Goal: Task Accomplishment & Management: Manage account settings

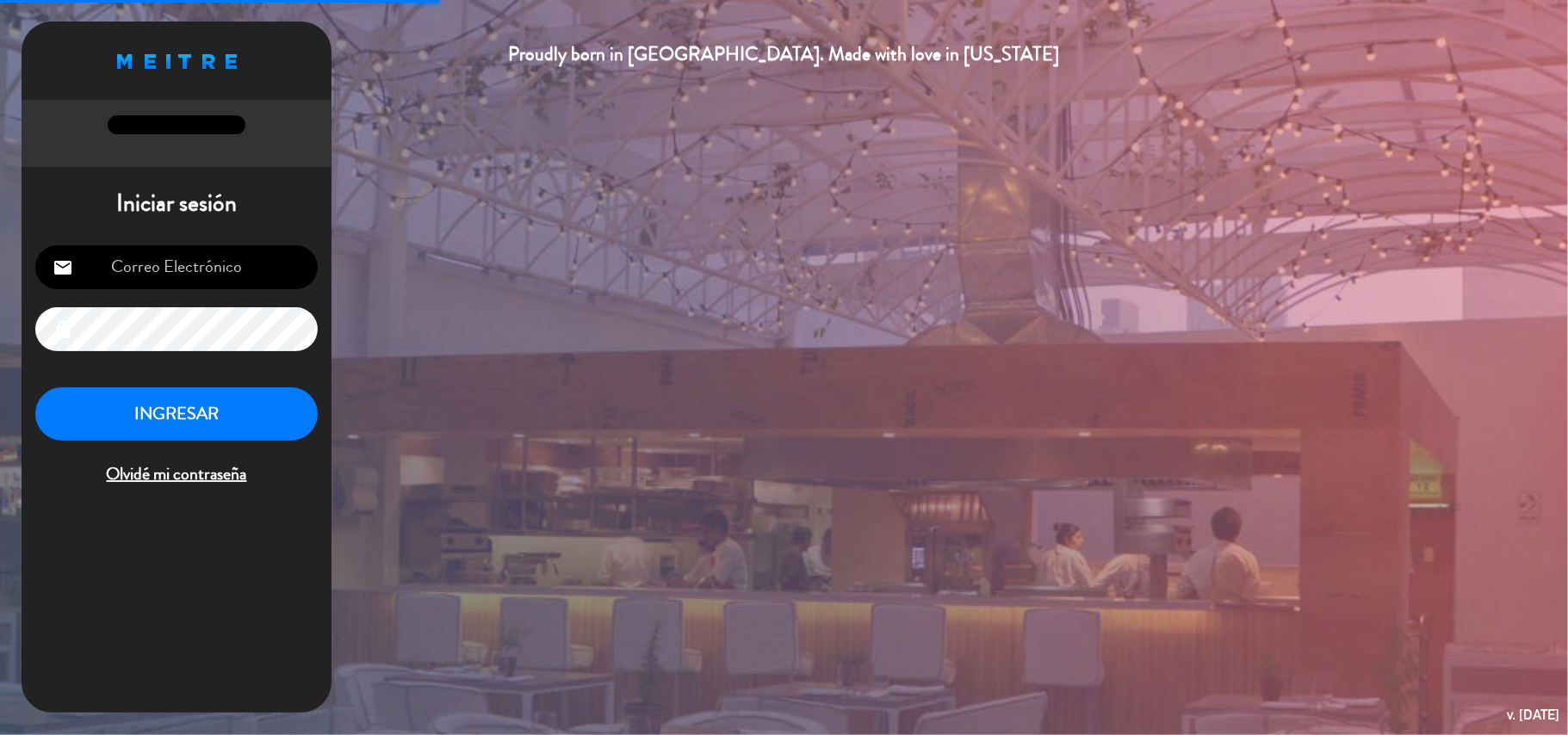
type input "[EMAIL_ADDRESS][DOMAIN_NAME]"
drag, startPoint x: 215, startPoint y: 421, endPoint x: 239, endPoint y: 39, distance: 382.8
click at [215, 422] on button "INGRESAR" at bounding box center [176, 414] width 282 height 54
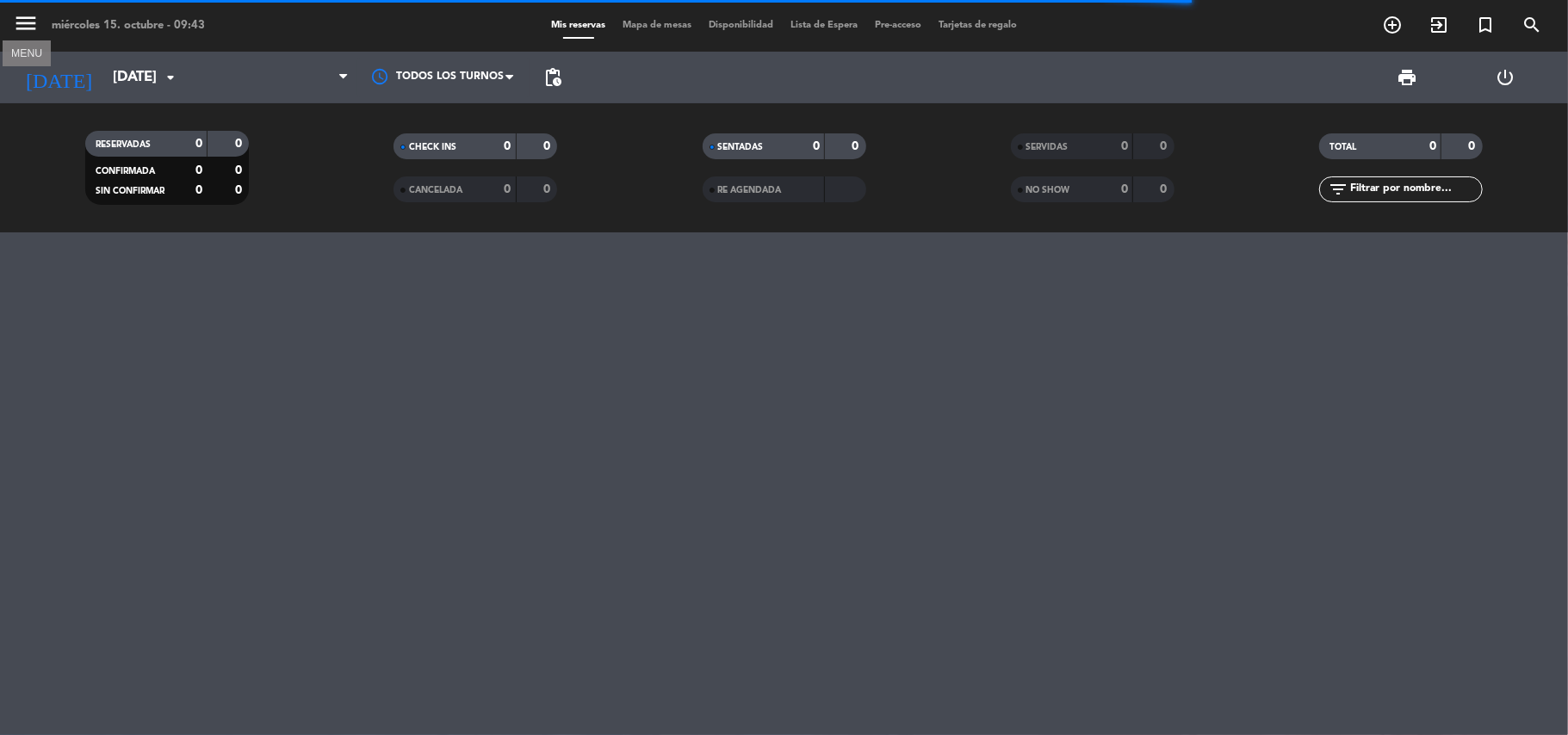
click at [29, 17] on icon "menu" at bounding box center [26, 23] width 26 height 26
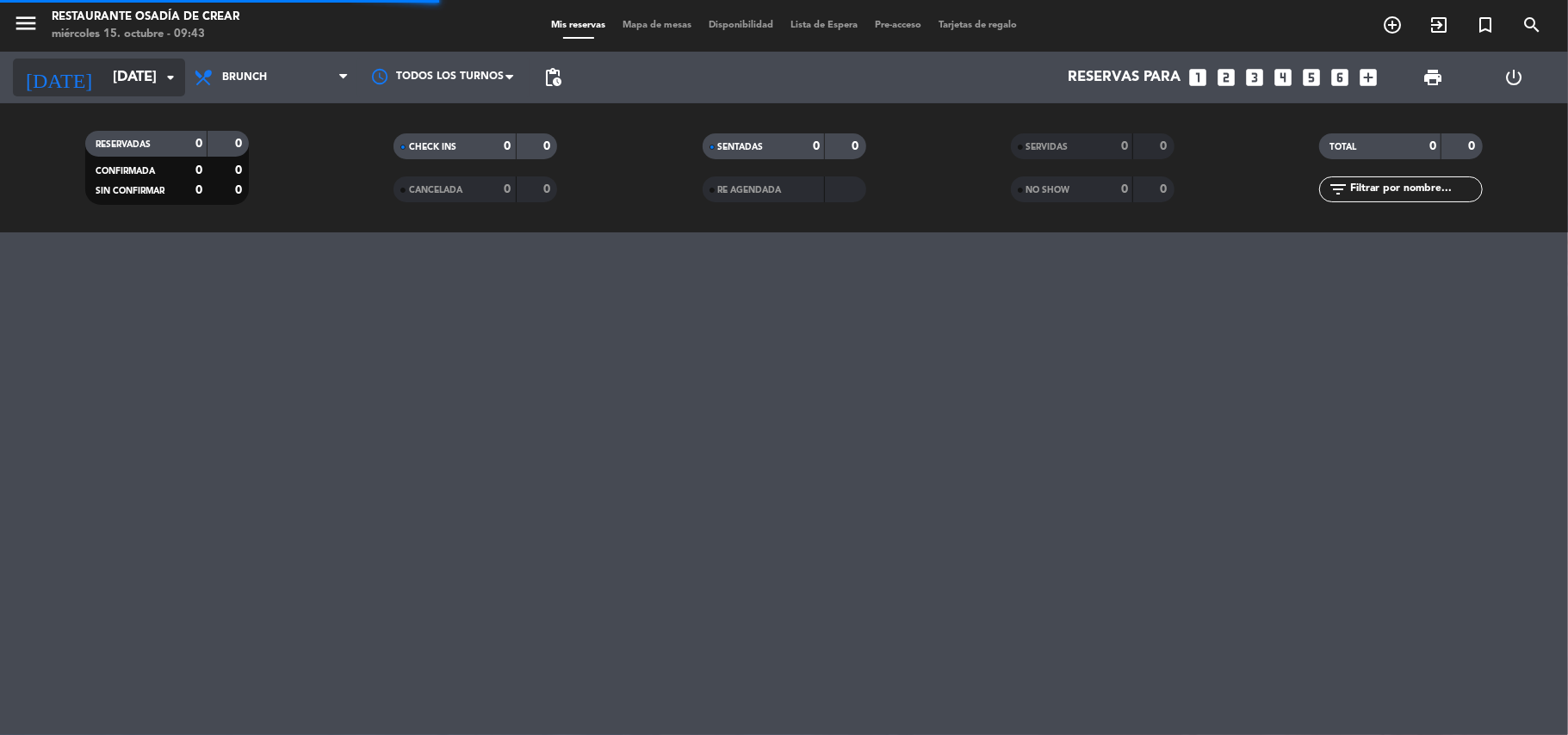
click at [107, 76] on input "[DATE]" at bounding box center [198, 77] width 186 height 33
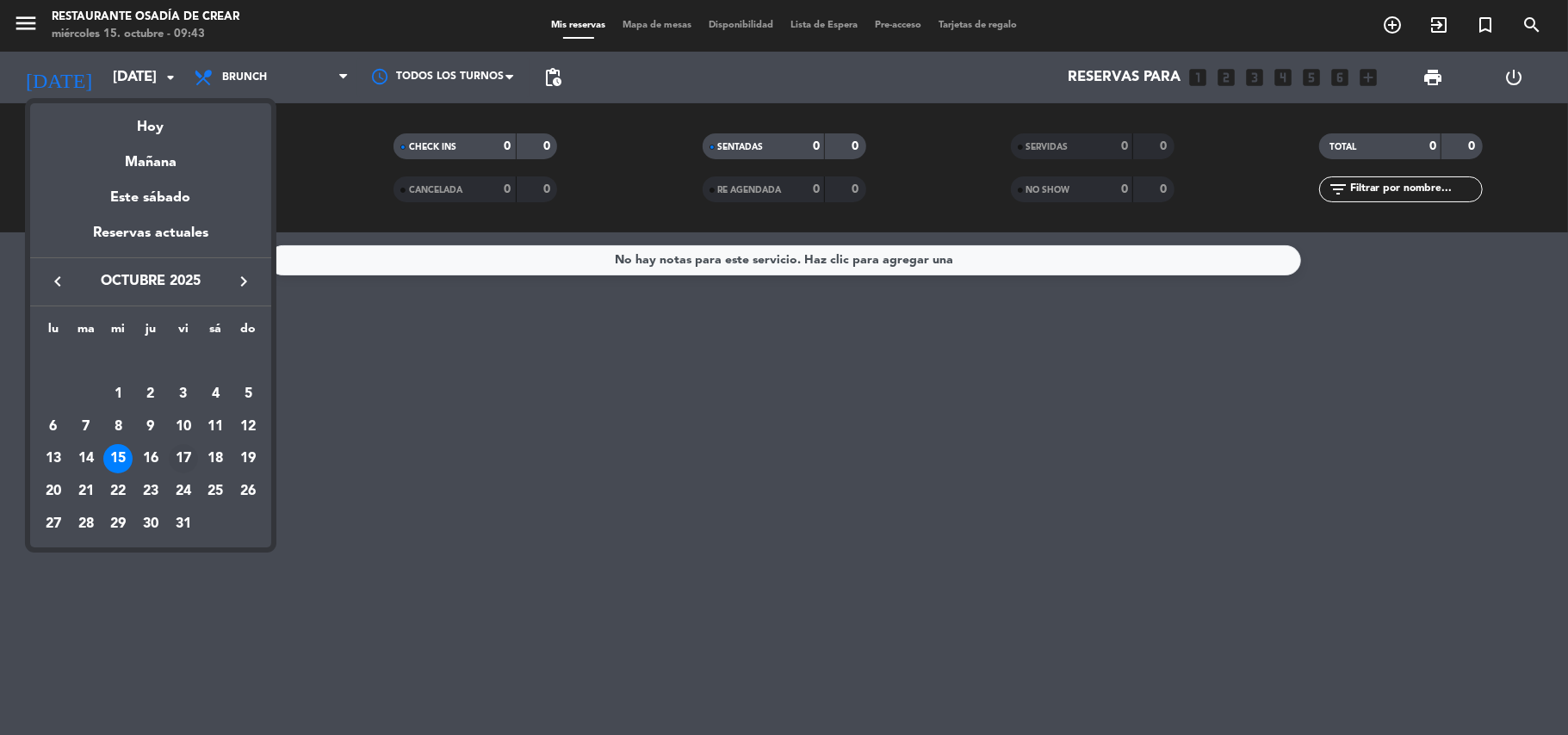
click at [179, 459] on div "17" at bounding box center [183, 458] width 29 height 29
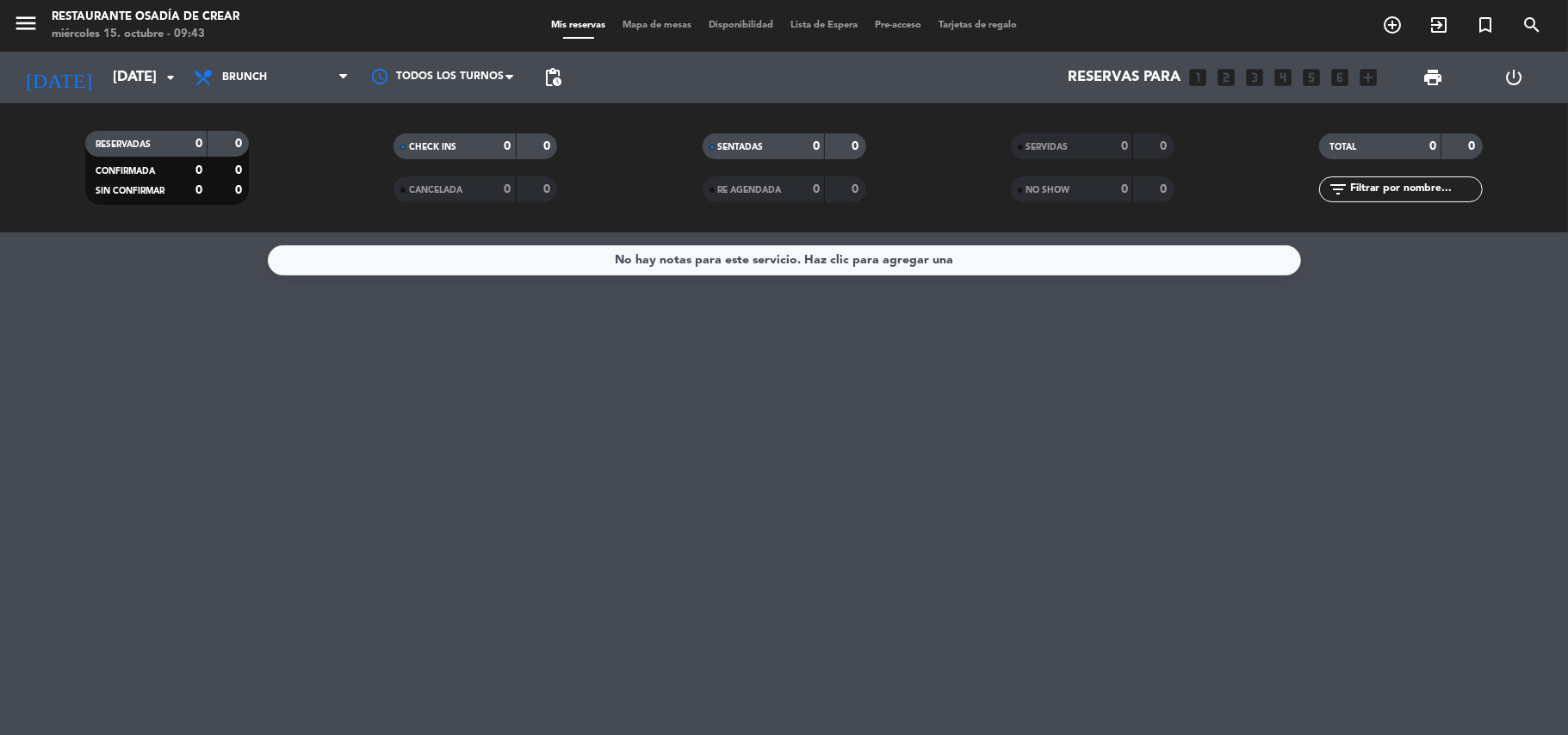
type input "[DATE]"
click at [25, 22] on icon "menu" at bounding box center [26, 23] width 26 height 26
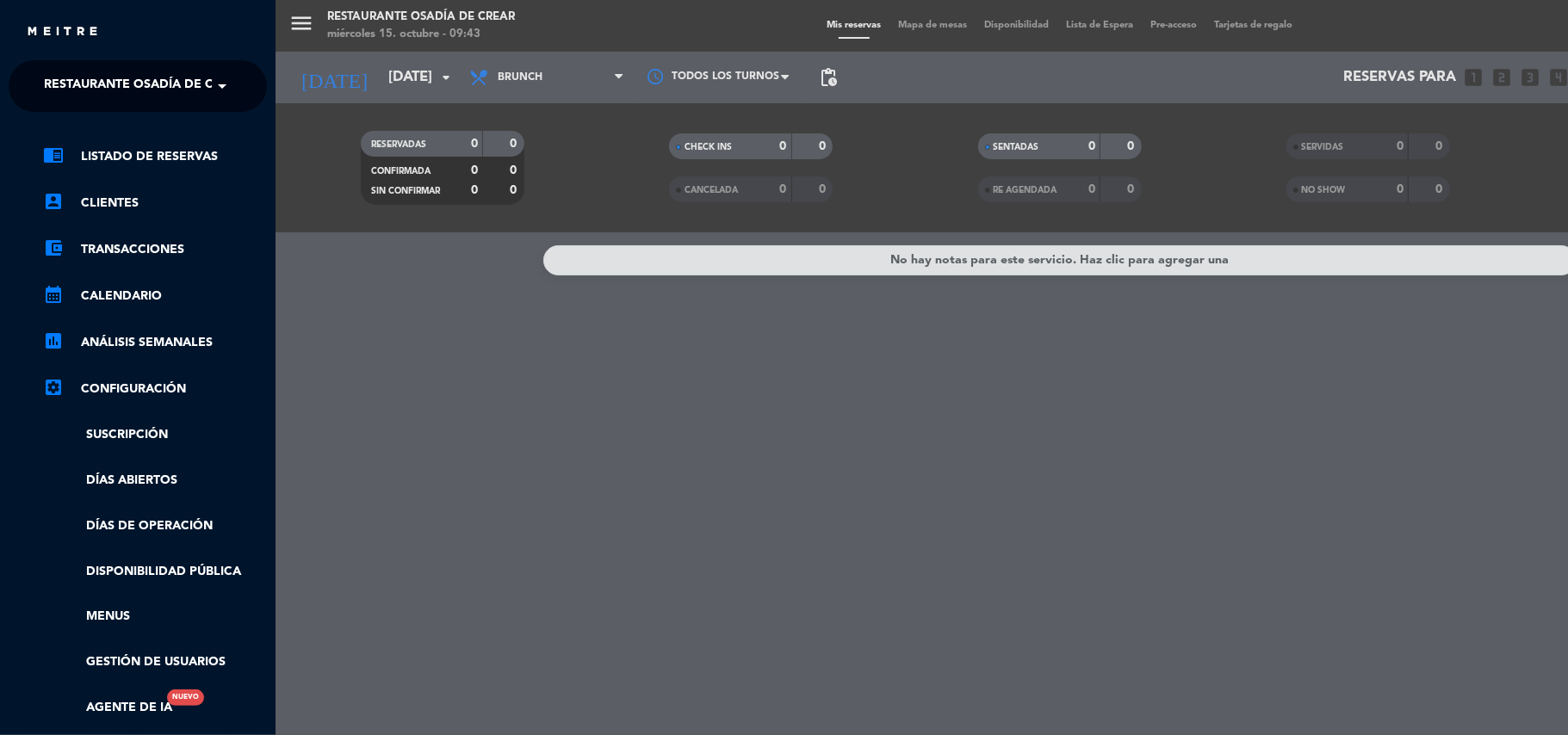
click at [219, 84] on span at bounding box center [226, 87] width 29 height 36
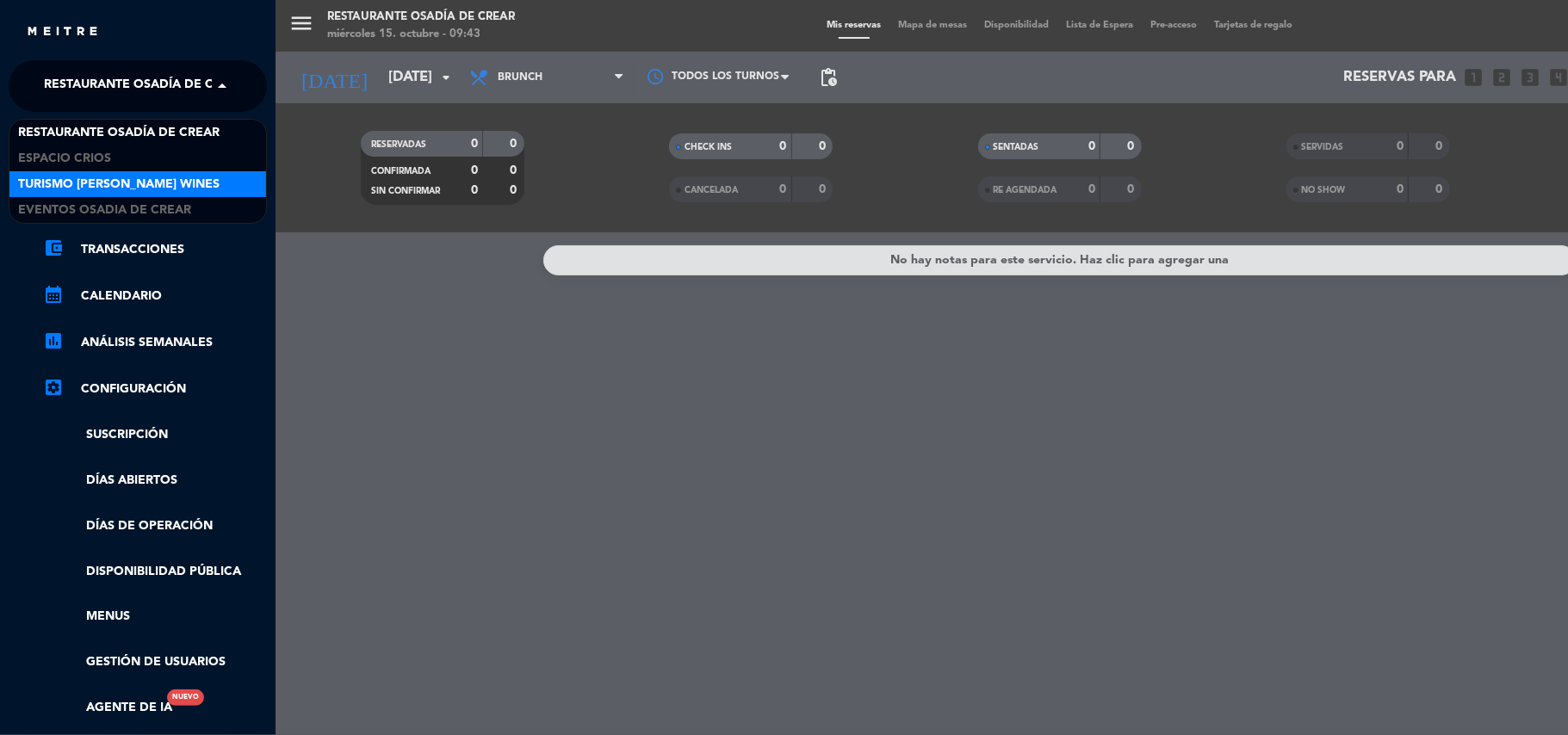
click at [128, 180] on span "Turismo [PERSON_NAME] Wines" at bounding box center [119, 184] width 202 height 20
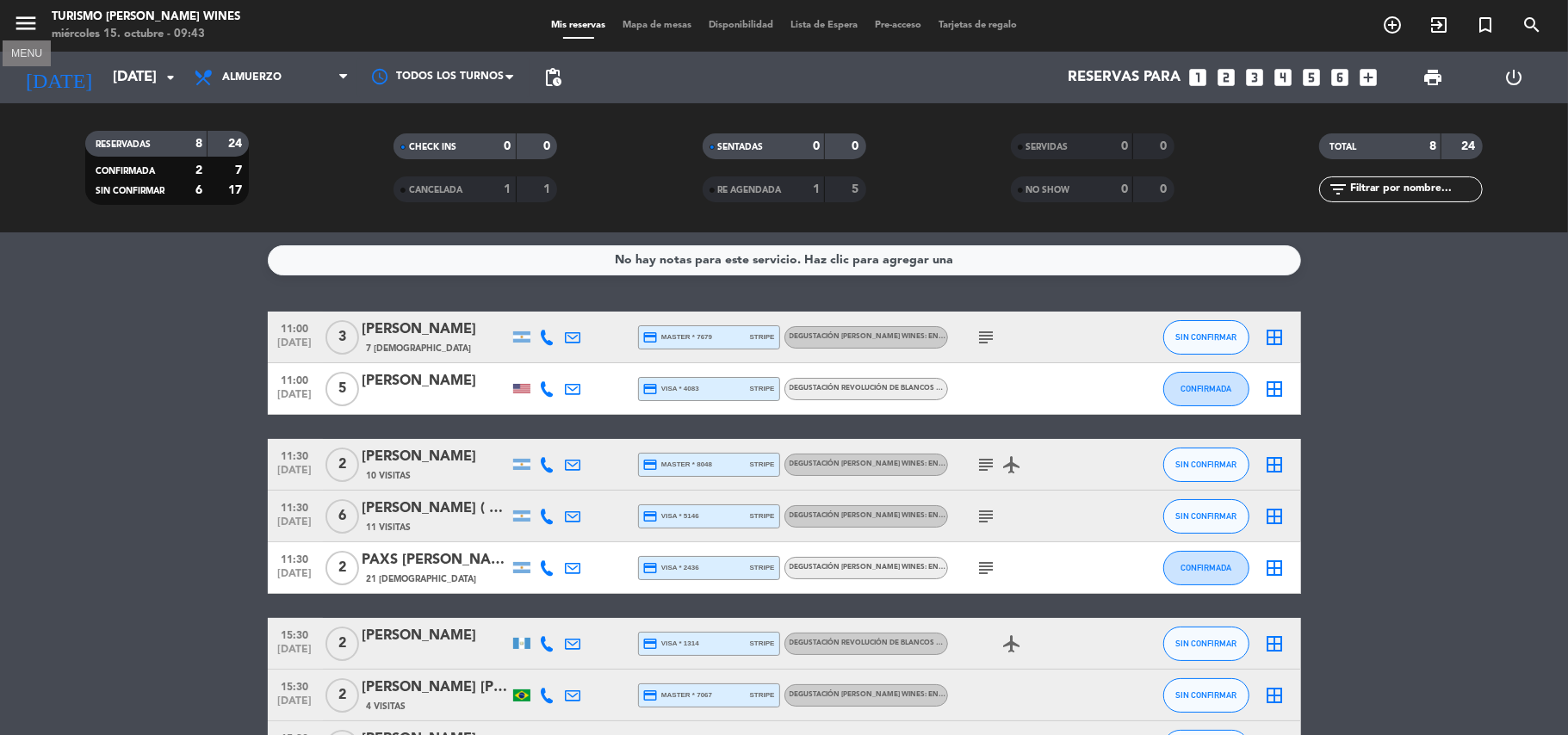
drag, startPoint x: 29, startPoint y: 15, endPoint x: 119, endPoint y: 32, distance: 91.6
click at [29, 17] on icon "menu" at bounding box center [26, 23] width 26 height 26
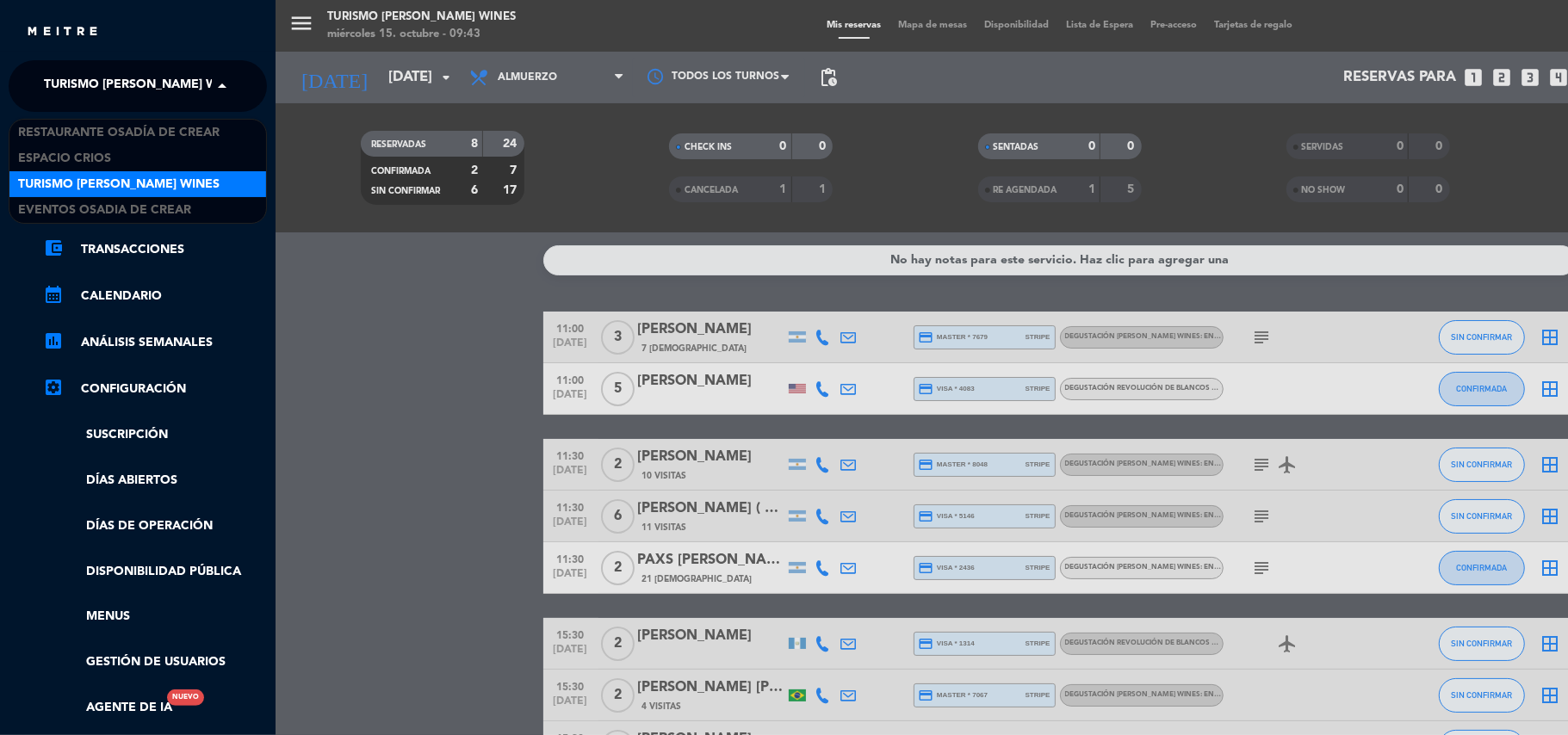
click at [218, 85] on span at bounding box center [226, 87] width 29 height 36
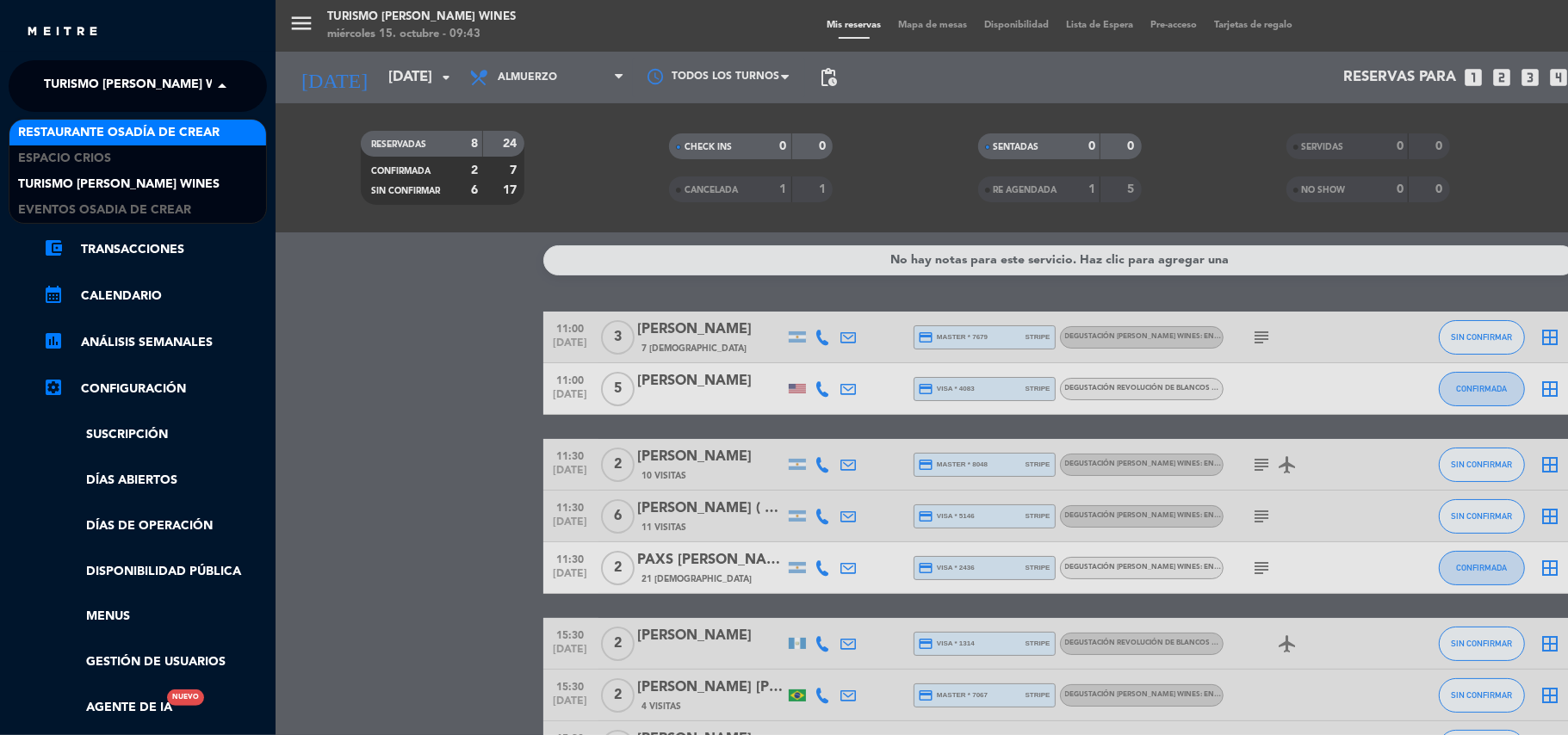
click at [168, 128] on span "Restaurante Osadía de Crear" at bounding box center [119, 132] width 202 height 20
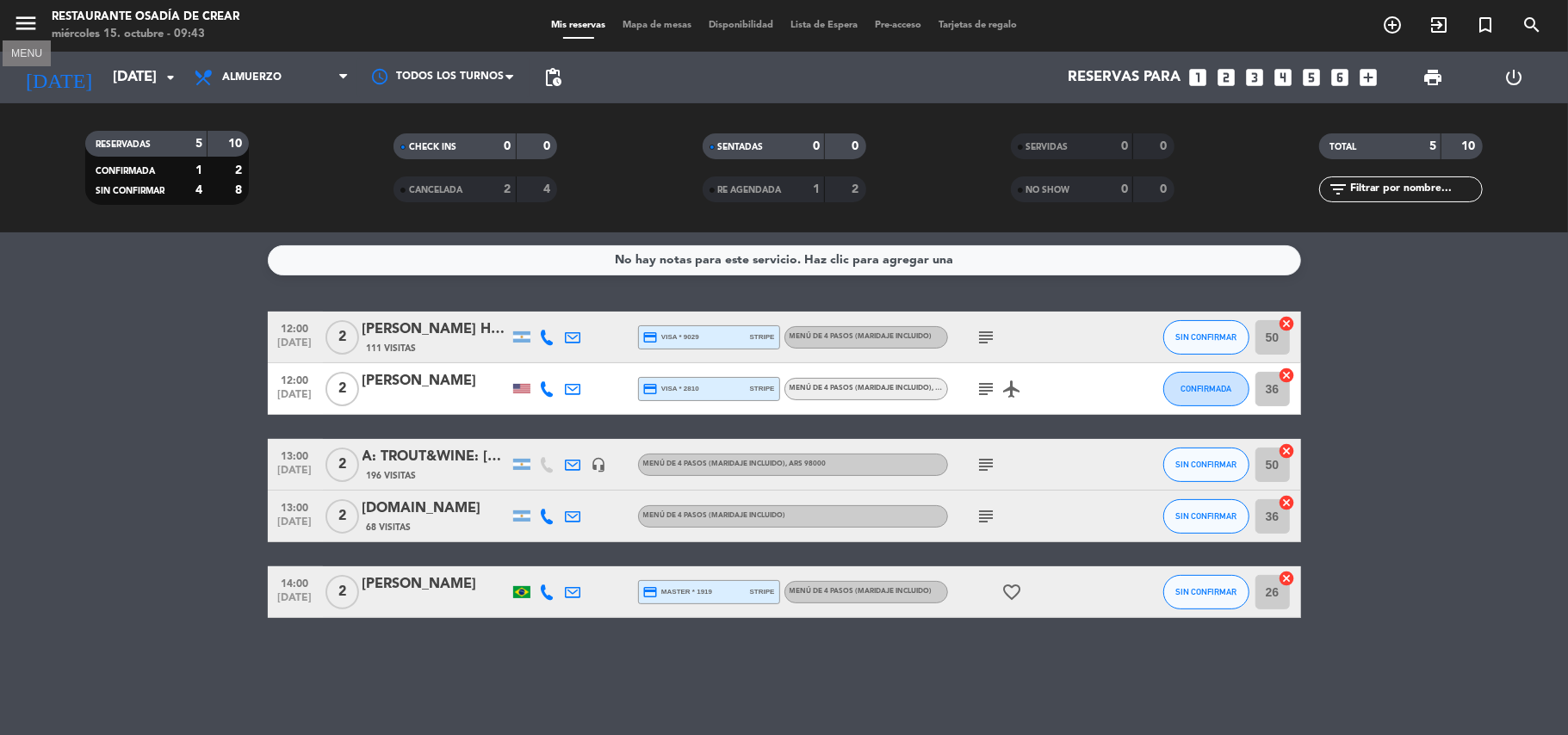
click at [13, 28] on icon "menu" at bounding box center [26, 23] width 26 height 26
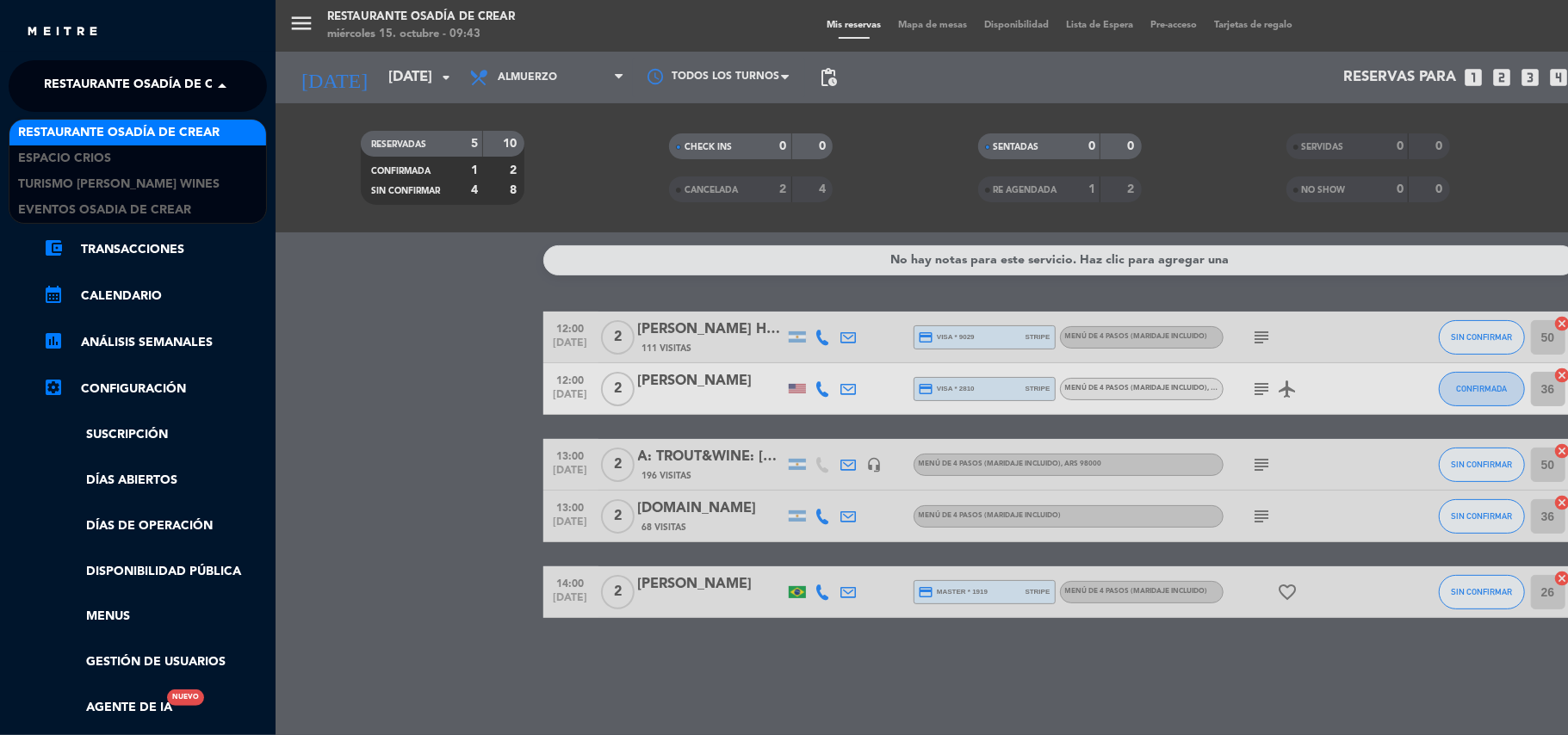
click at [217, 87] on span at bounding box center [226, 87] width 29 height 36
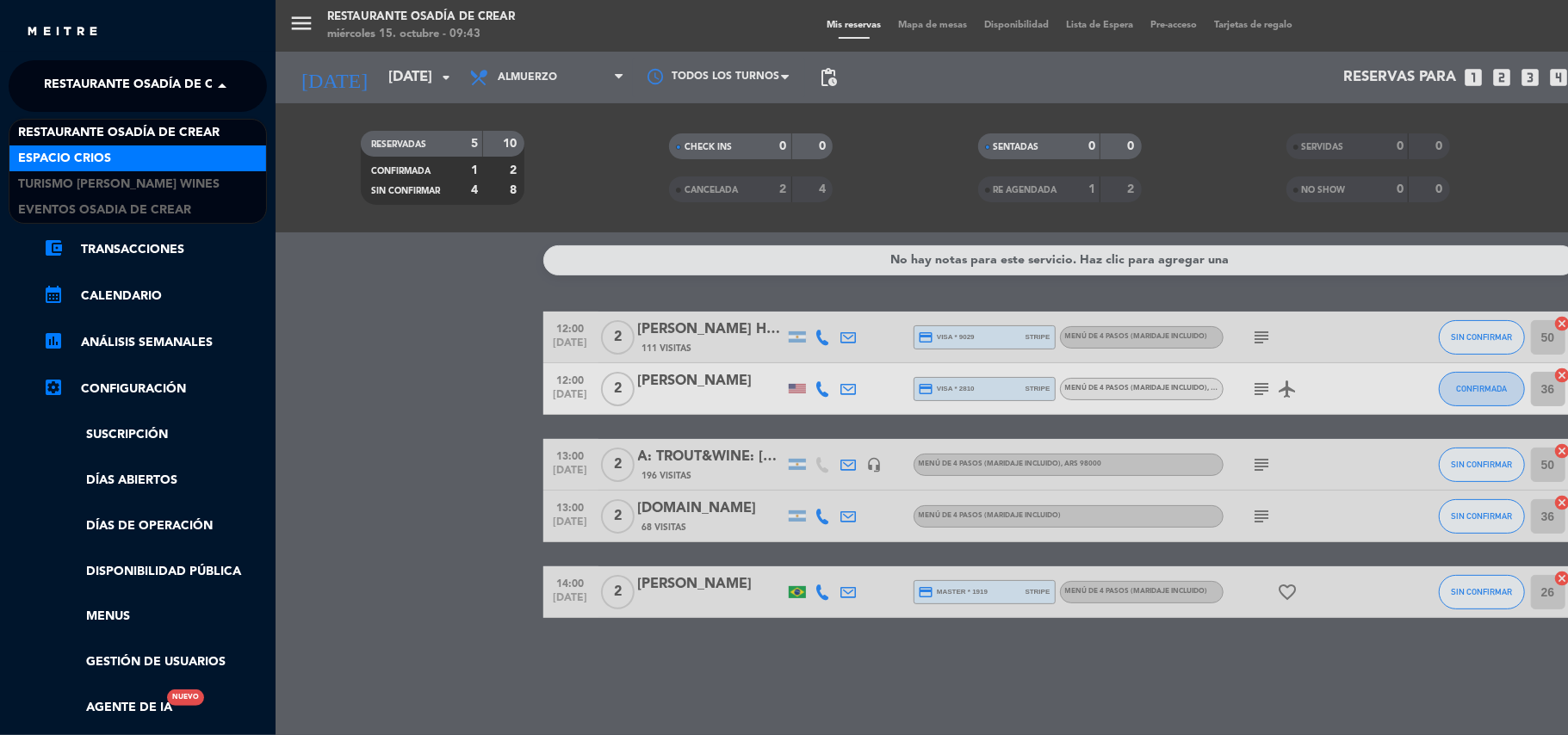
click at [70, 160] on span "Espacio Crios" at bounding box center [65, 159] width 93 height 20
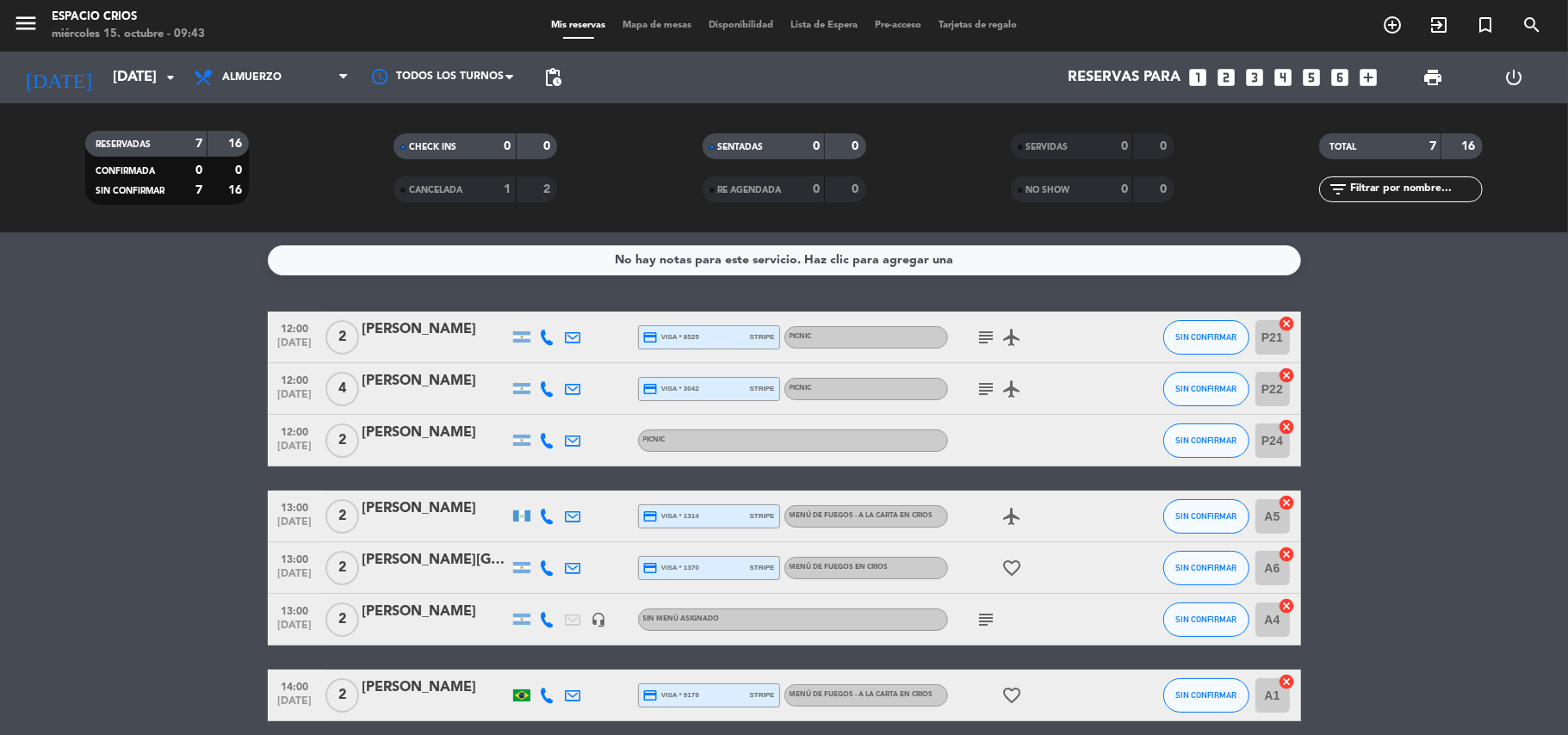
scroll to position [70, 0]
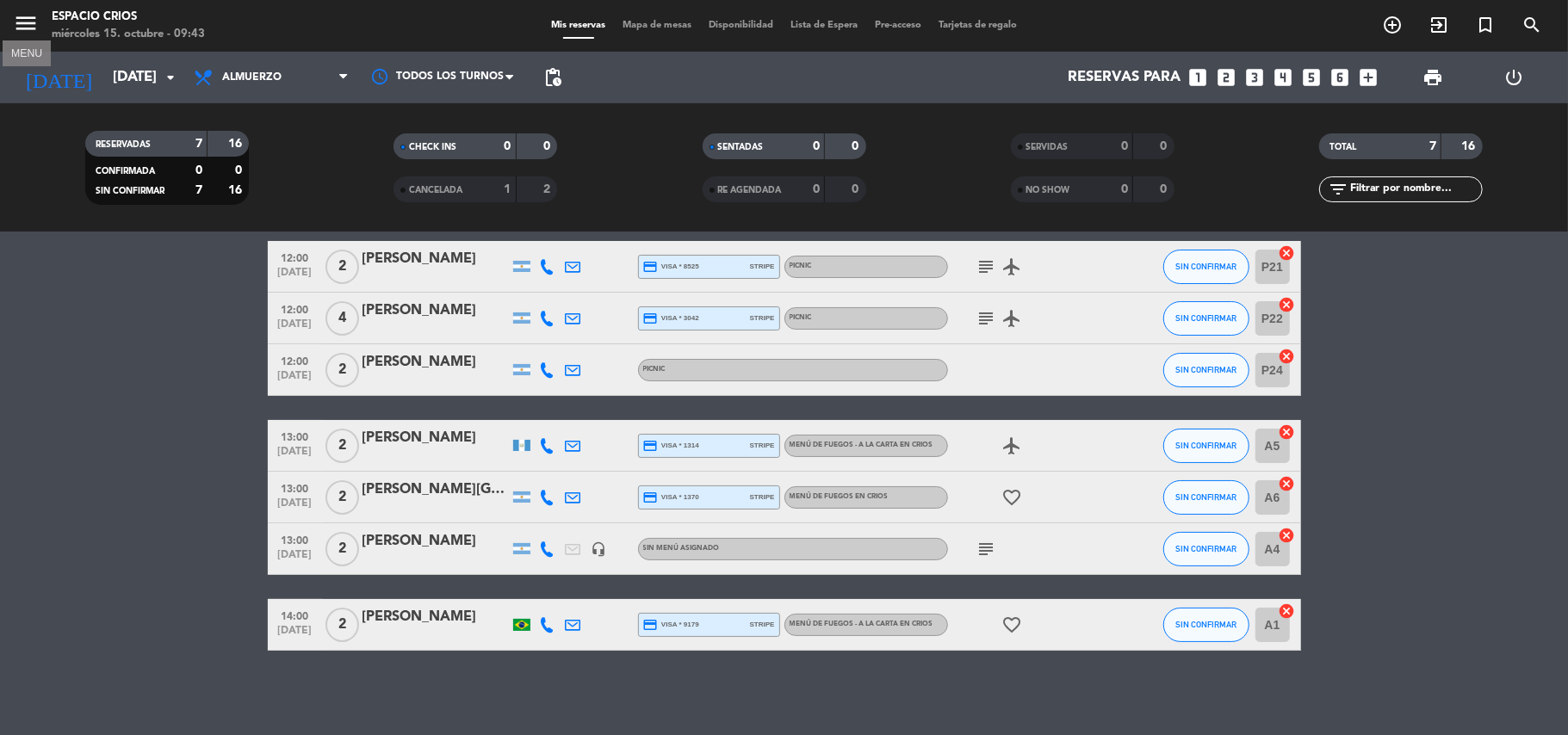
click at [25, 29] on icon "menu" at bounding box center [26, 23] width 26 height 26
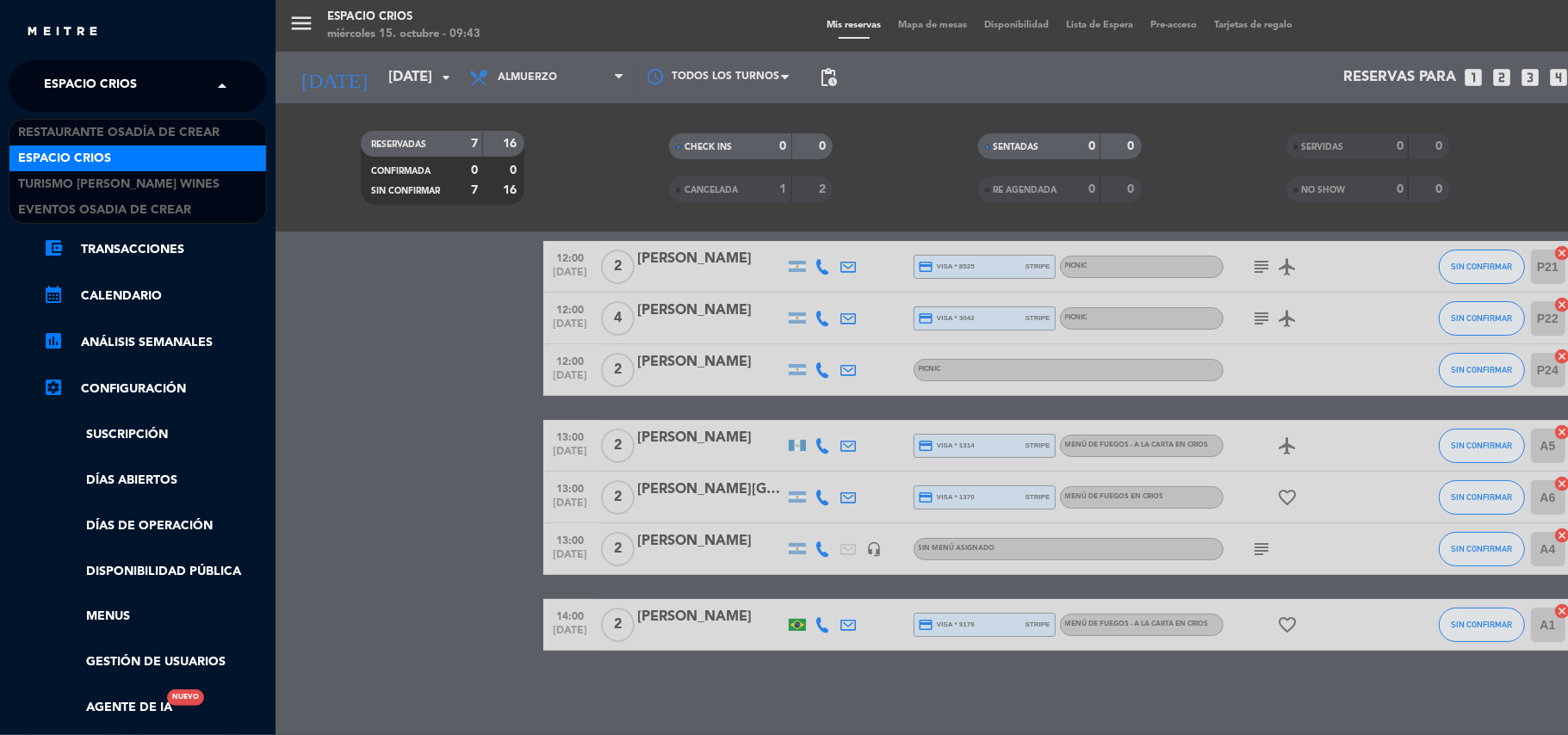
click at [218, 81] on span at bounding box center [226, 87] width 29 height 36
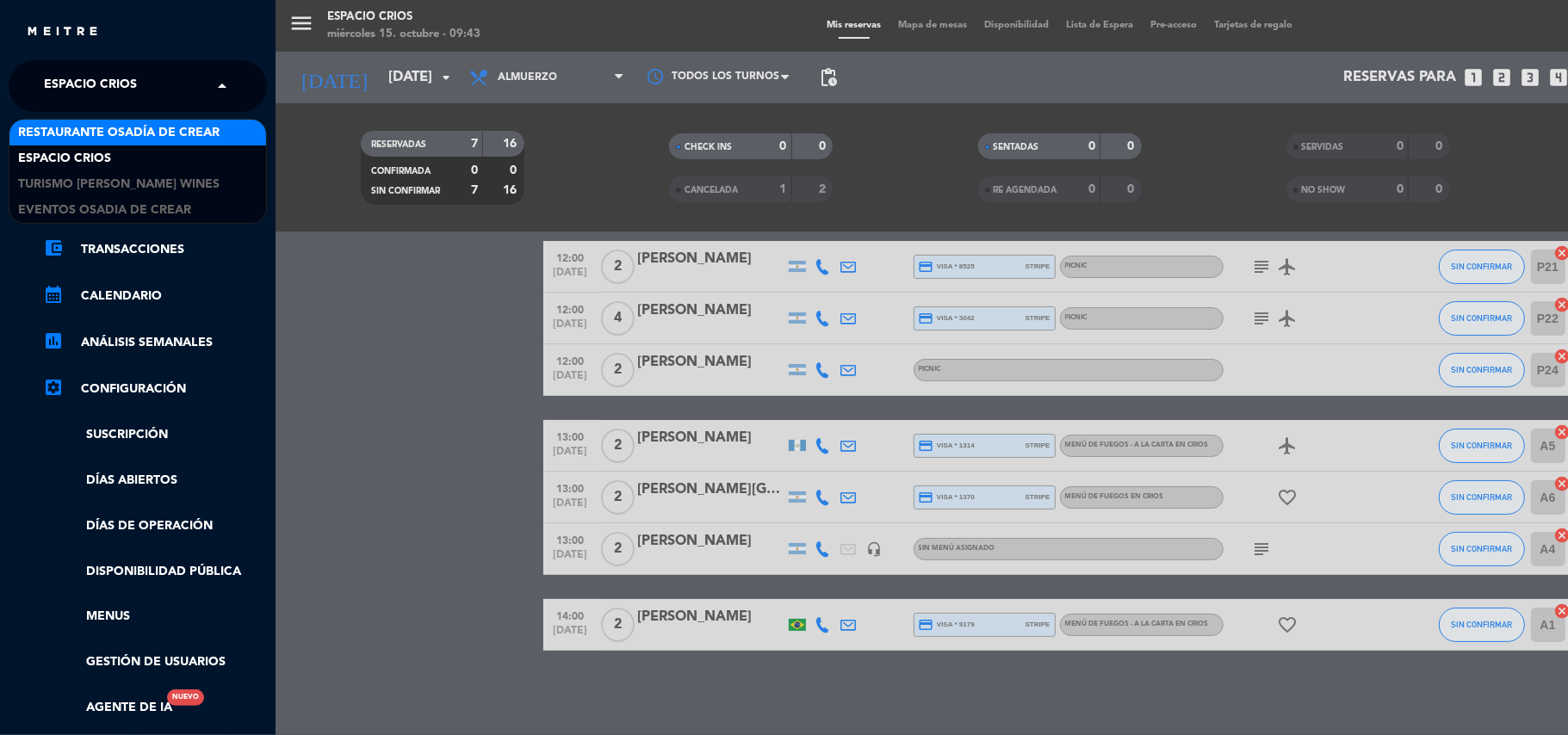
click at [186, 131] on span "Restaurante Osadía de Crear" at bounding box center [119, 132] width 202 height 20
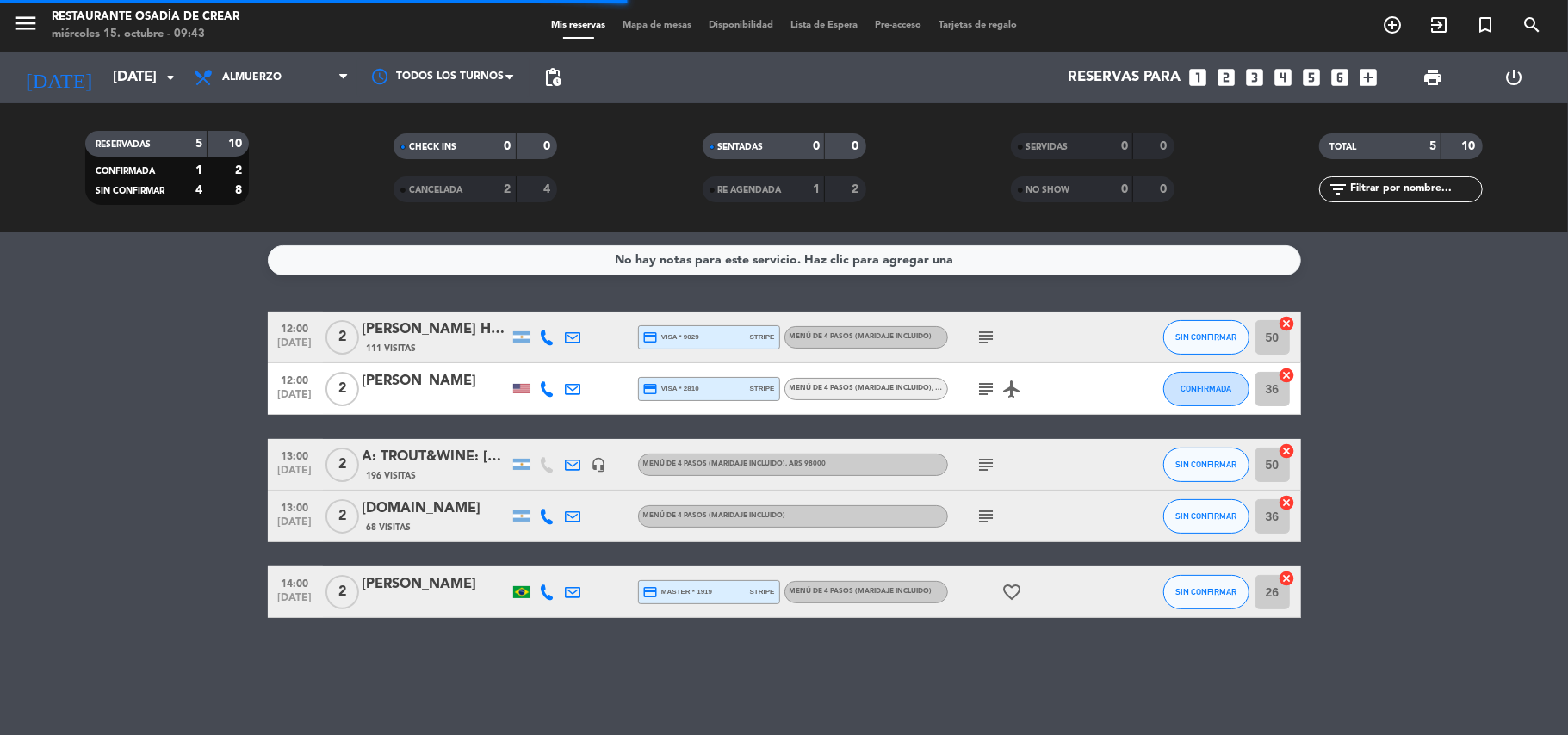
scroll to position [0, 0]
click at [416, 455] on div "A: TROUT&WINE: [PERSON_NAME]" at bounding box center [436, 457] width 146 height 23
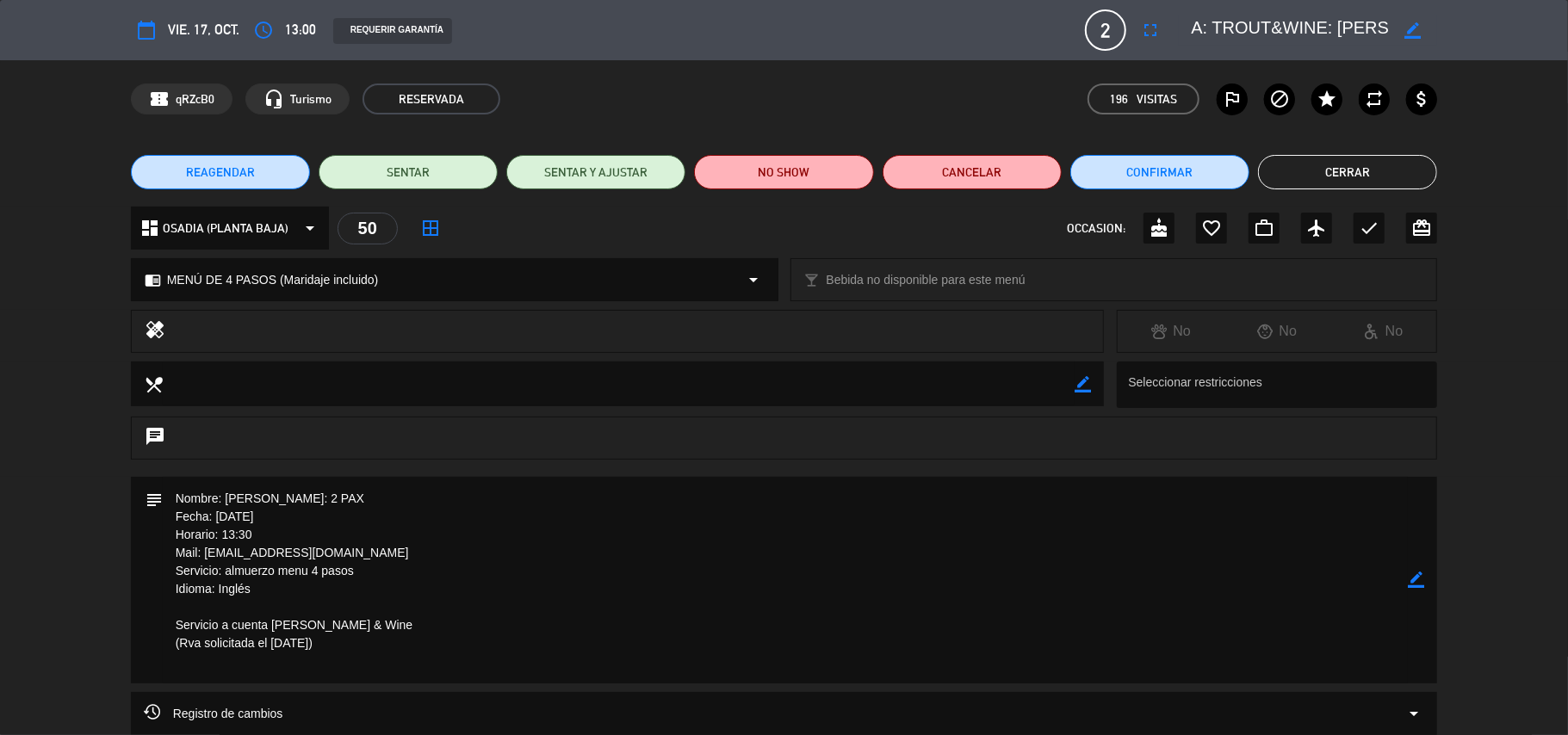
click at [1326, 177] on button "Cerrar" at bounding box center [1347, 172] width 179 height 34
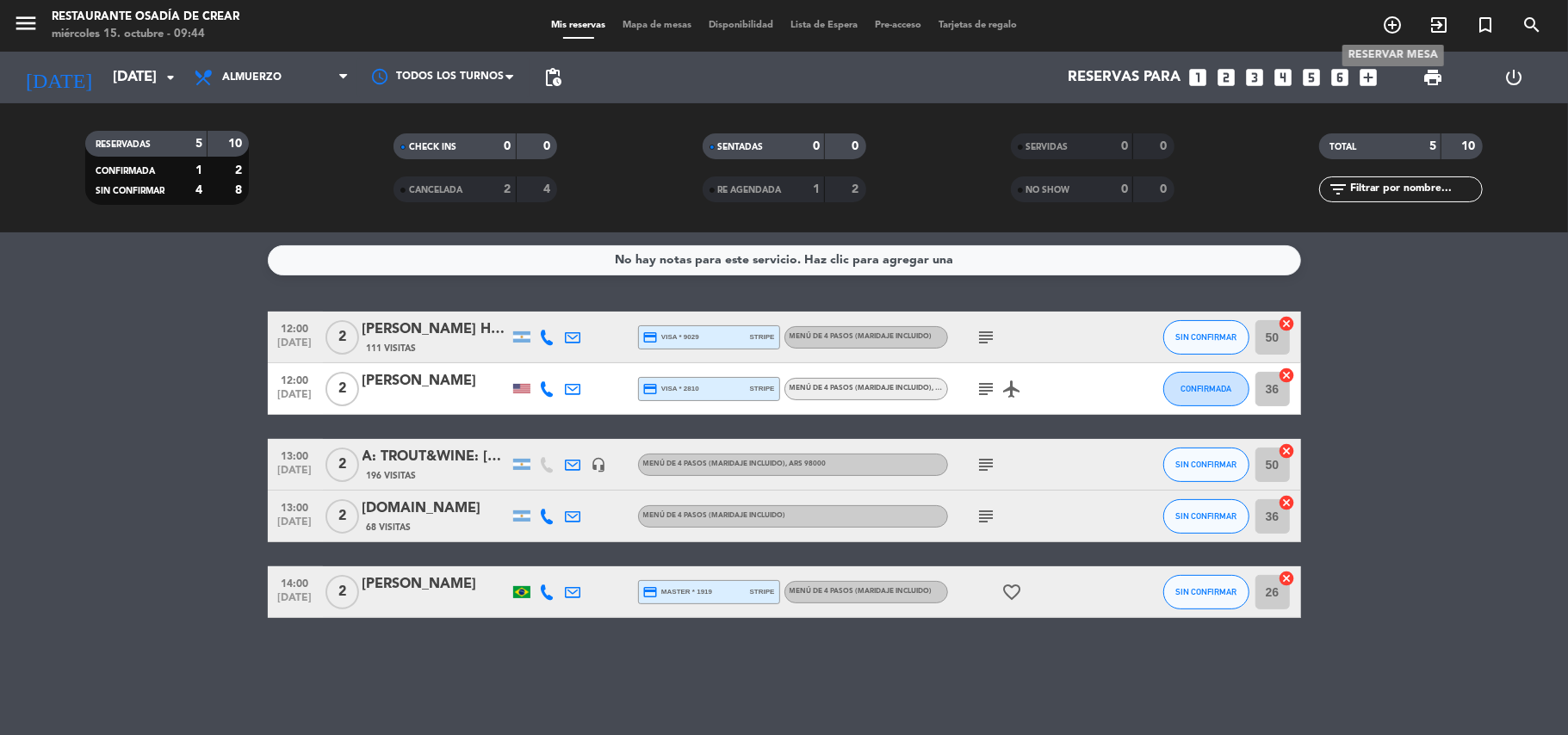
click at [1387, 28] on icon "add_circle_outline" at bounding box center [1392, 25] width 21 height 21
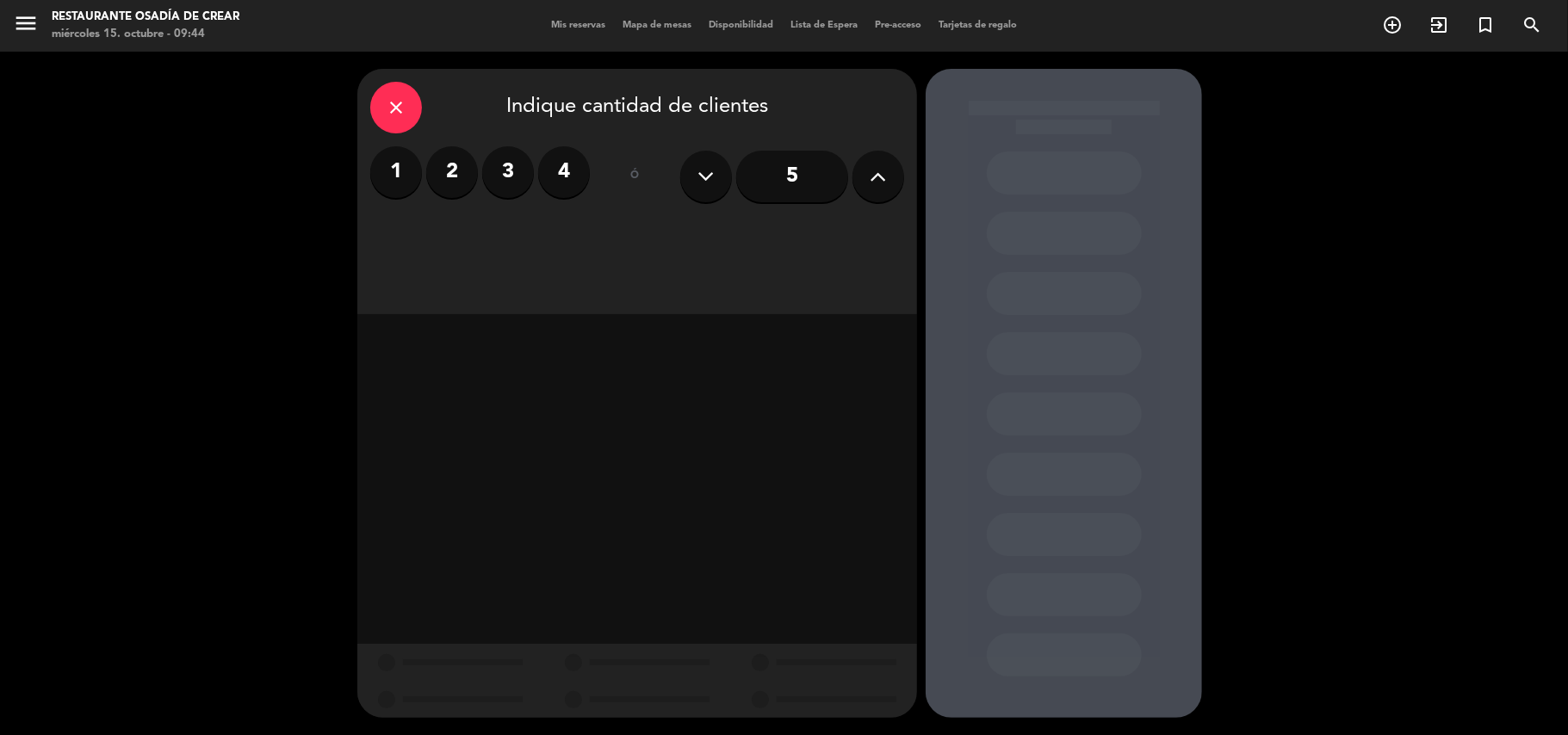
click at [387, 100] on icon "close" at bounding box center [397, 107] width 21 height 21
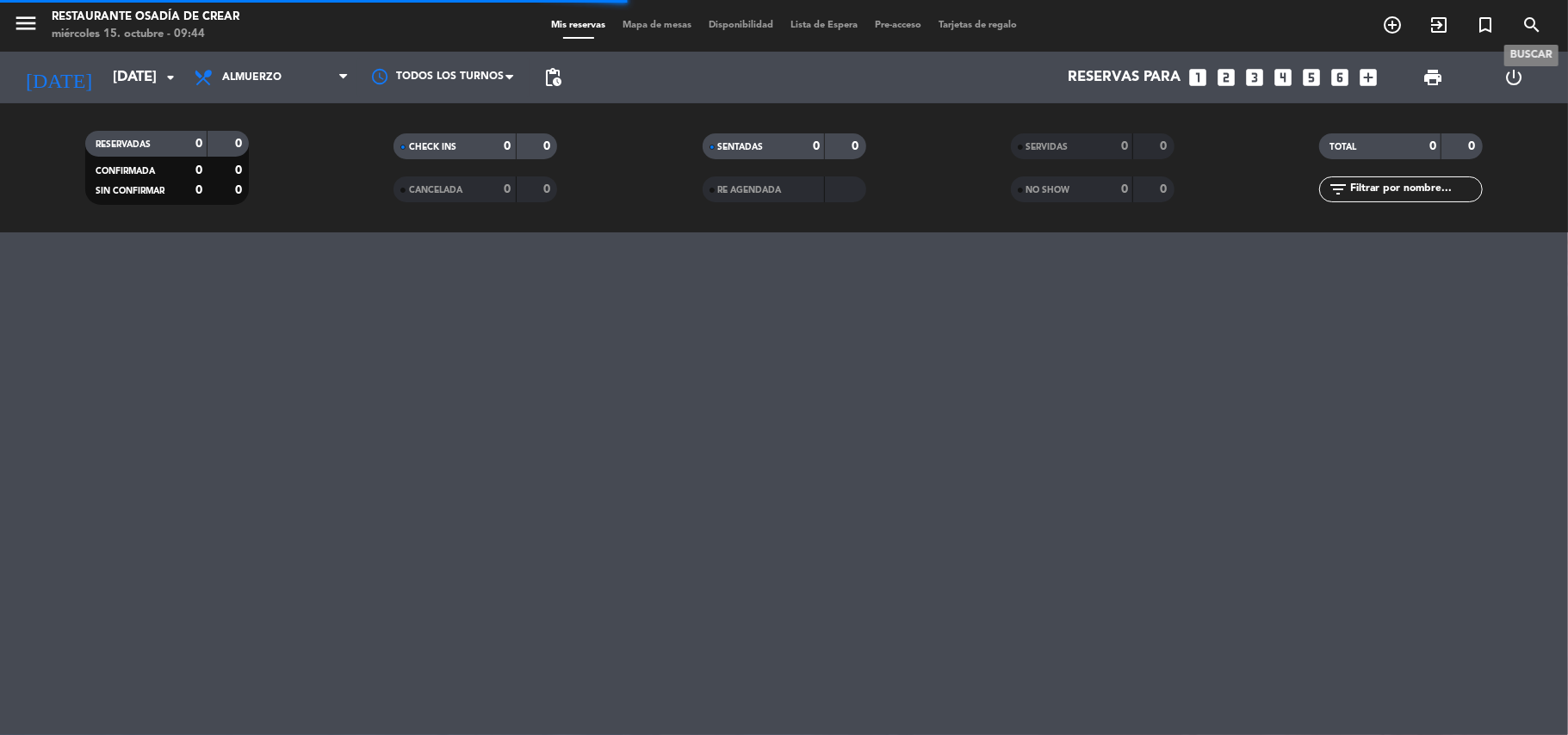
click at [1526, 24] on icon "search" at bounding box center [1532, 25] width 21 height 21
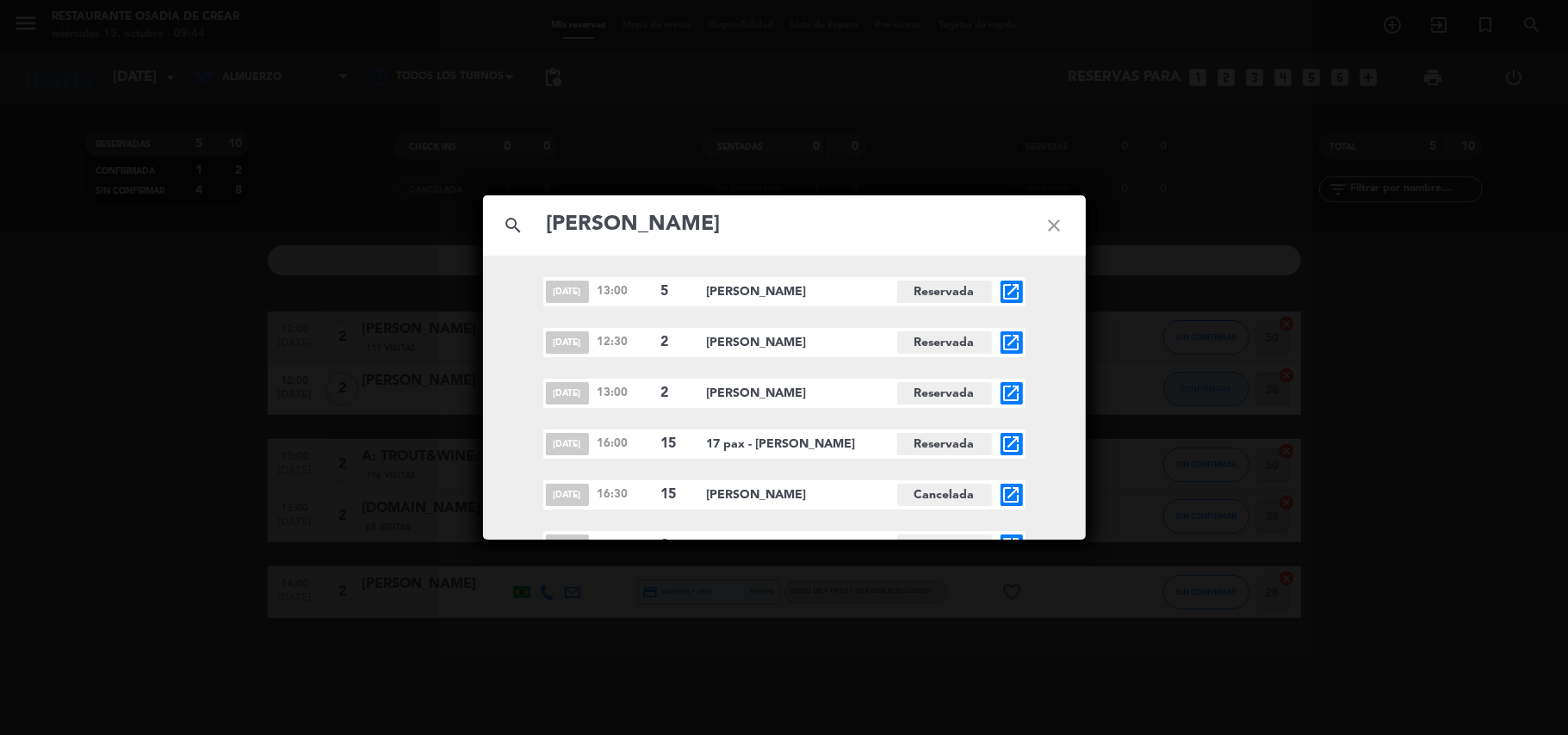
type input "[PERSON_NAME]"
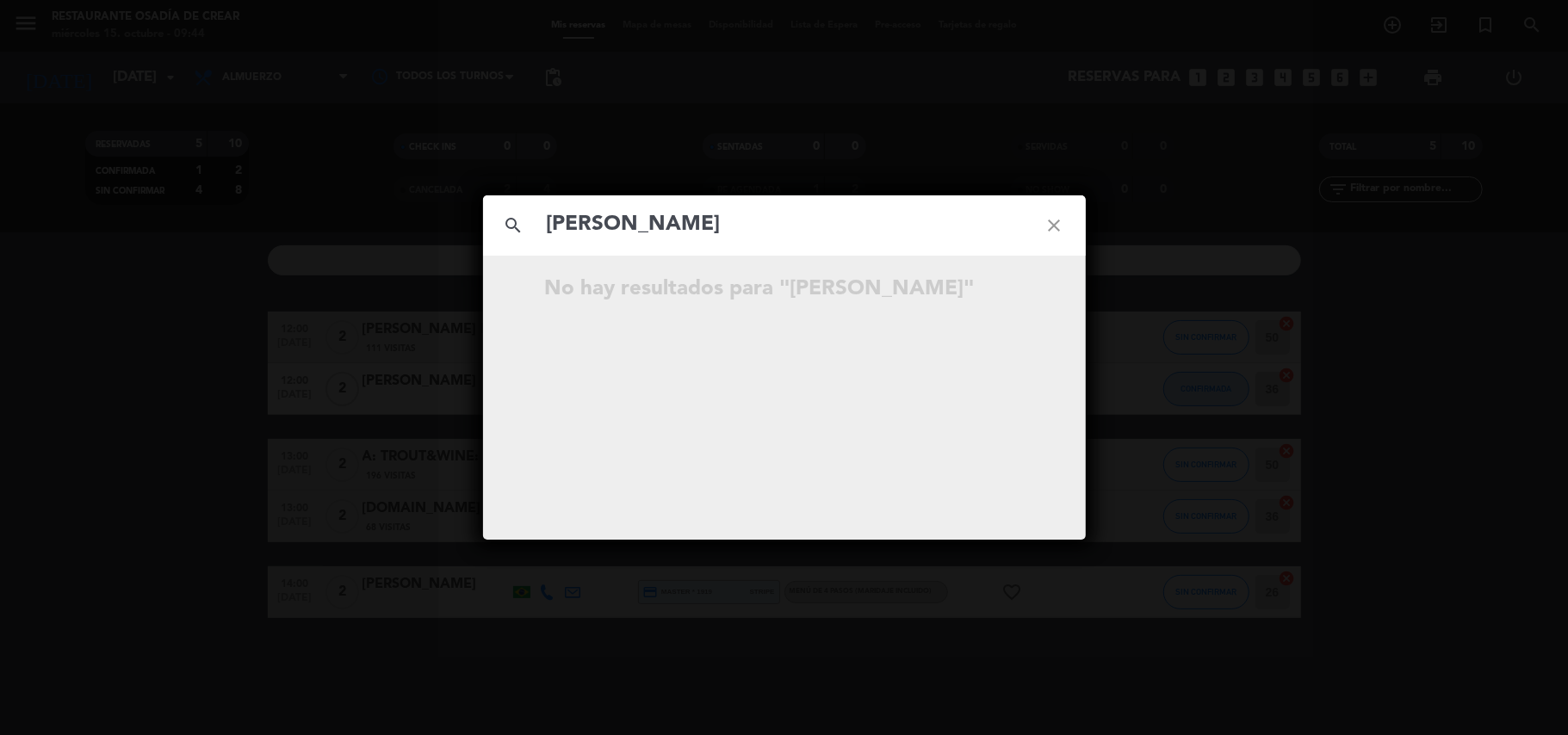
click at [1064, 214] on icon "close" at bounding box center [1054, 225] width 62 height 62
click at [1058, 232] on icon "close" at bounding box center [1054, 225] width 62 height 62
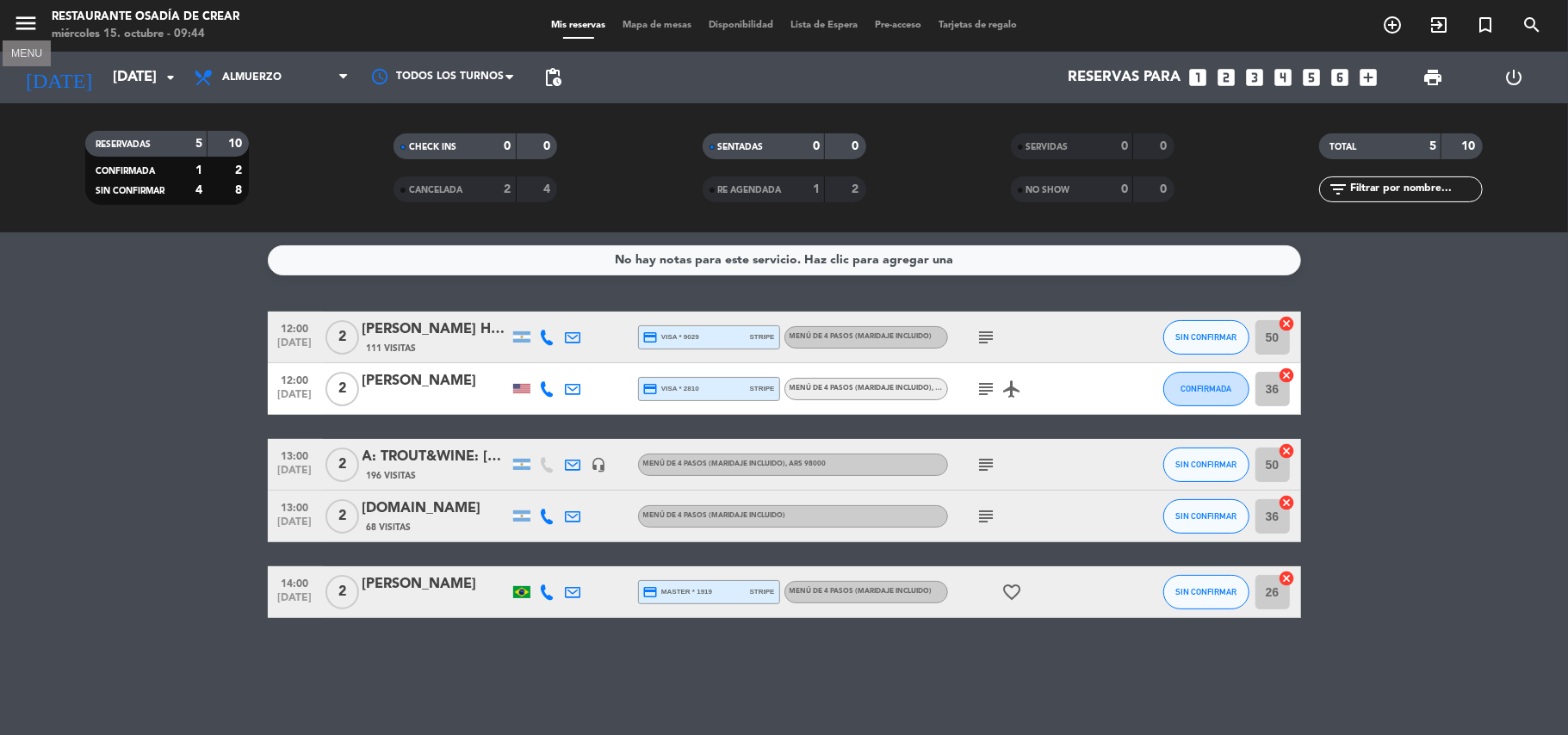
click at [21, 24] on icon "menu" at bounding box center [26, 23] width 26 height 26
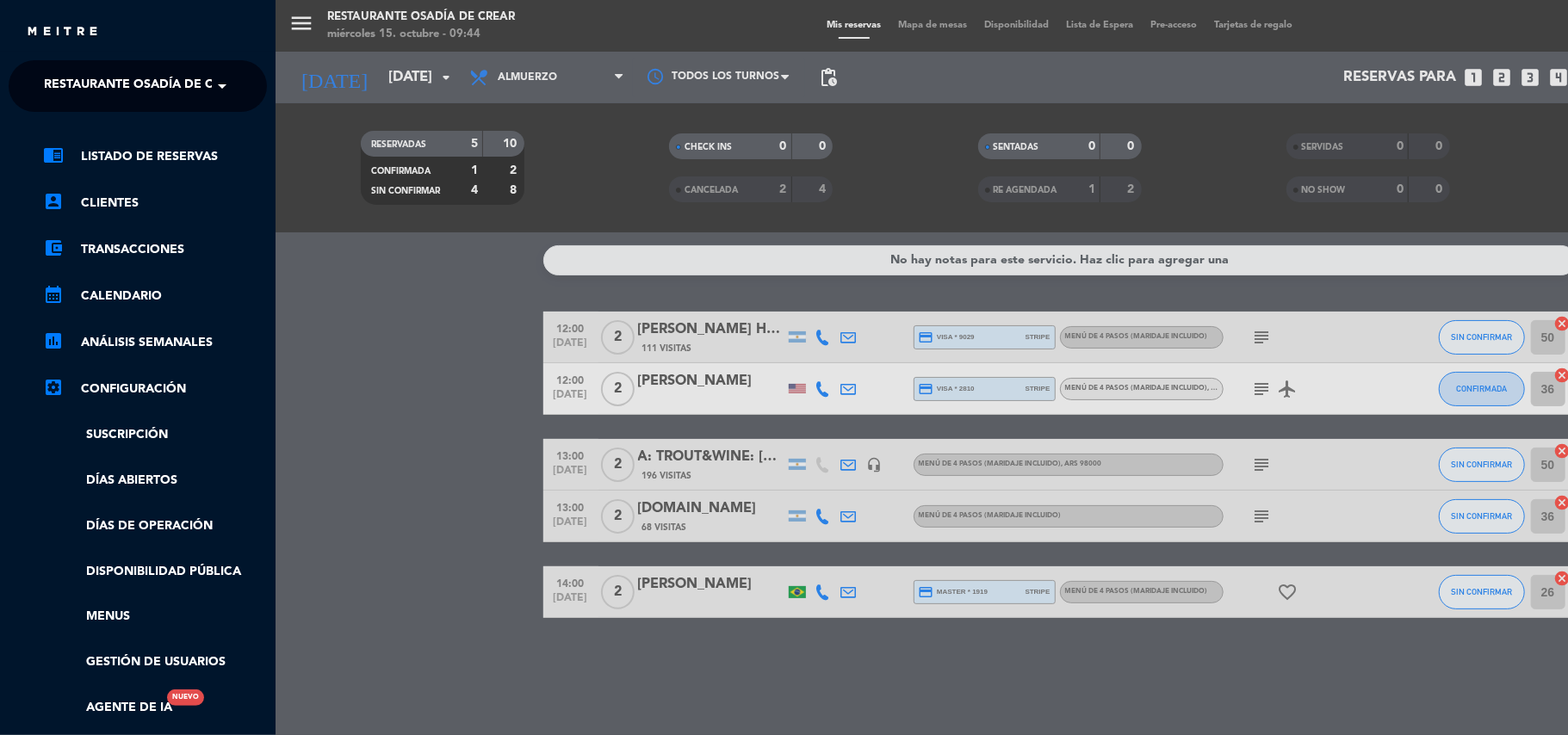
click at [223, 84] on span at bounding box center [226, 87] width 29 height 36
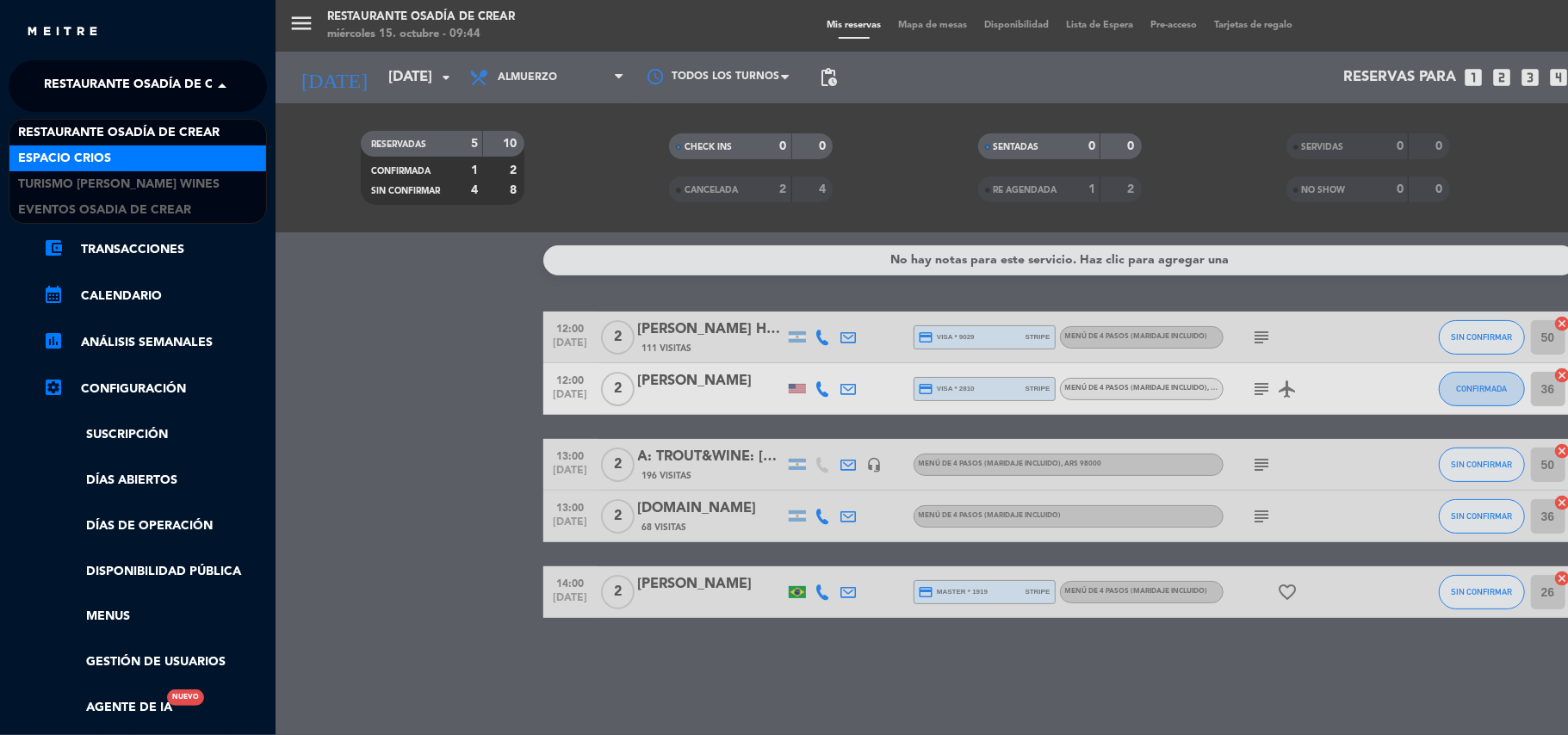
click at [143, 162] on div "Espacio Crios" at bounding box center [138, 158] width 257 height 26
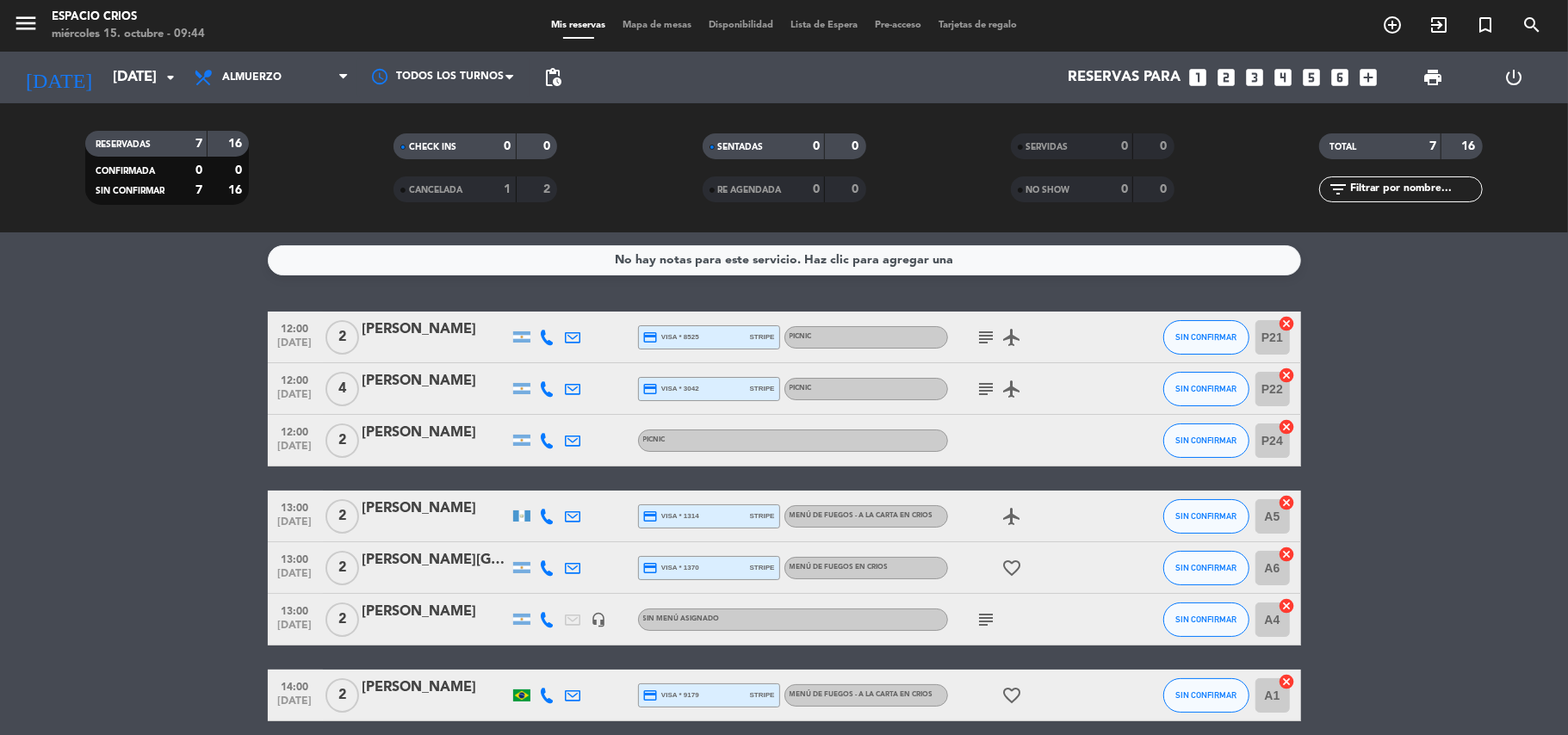
scroll to position [70, 0]
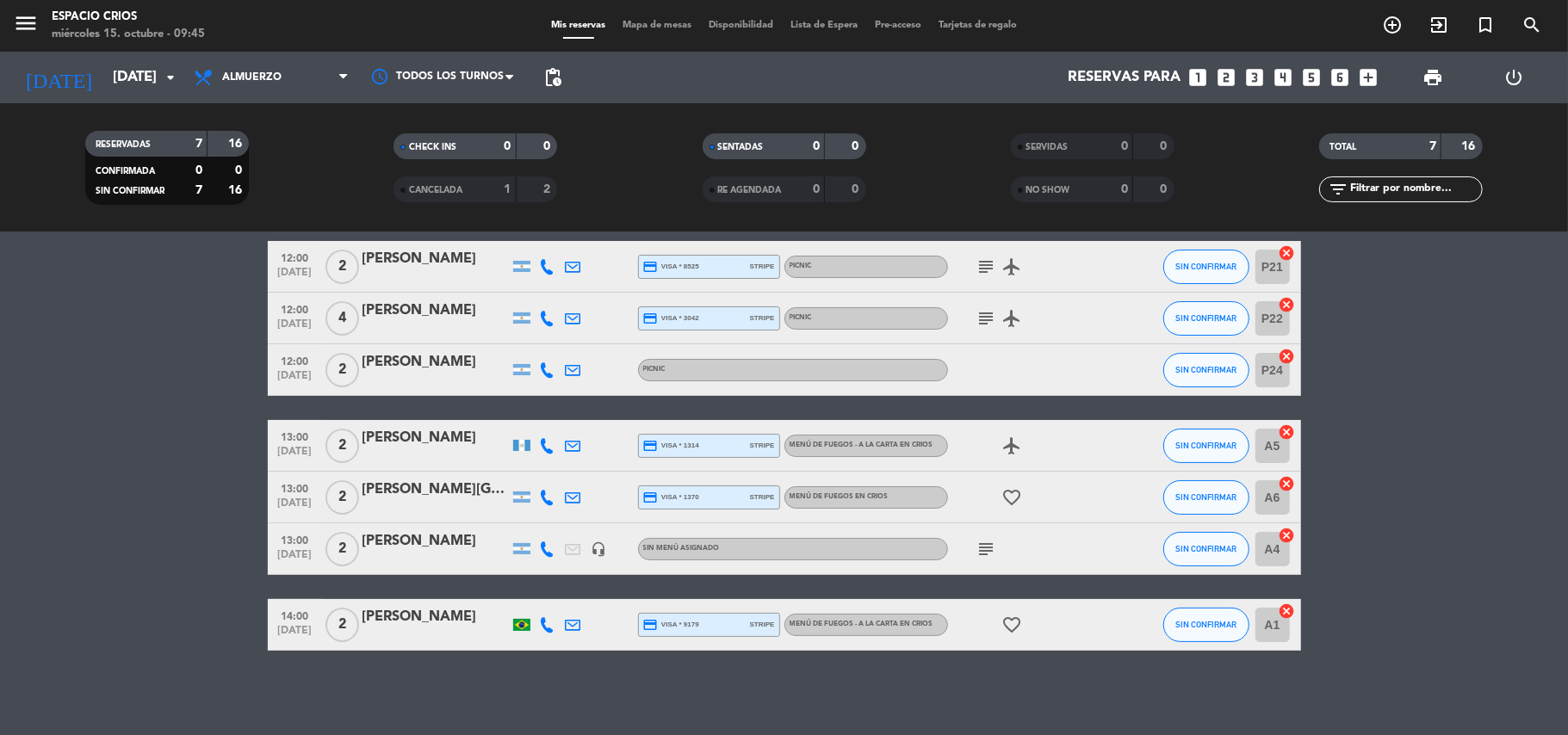
click at [15, 7] on span "menu" at bounding box center [32, 26] width 39 height 41
drag, startPoint x: 12, startPoint y: 29, endPoint x: 25, endPoint y: 26, distance: 13.3
click at [13, 29] on icon "menu" at bounding box center [26, 23] width 26 height 26
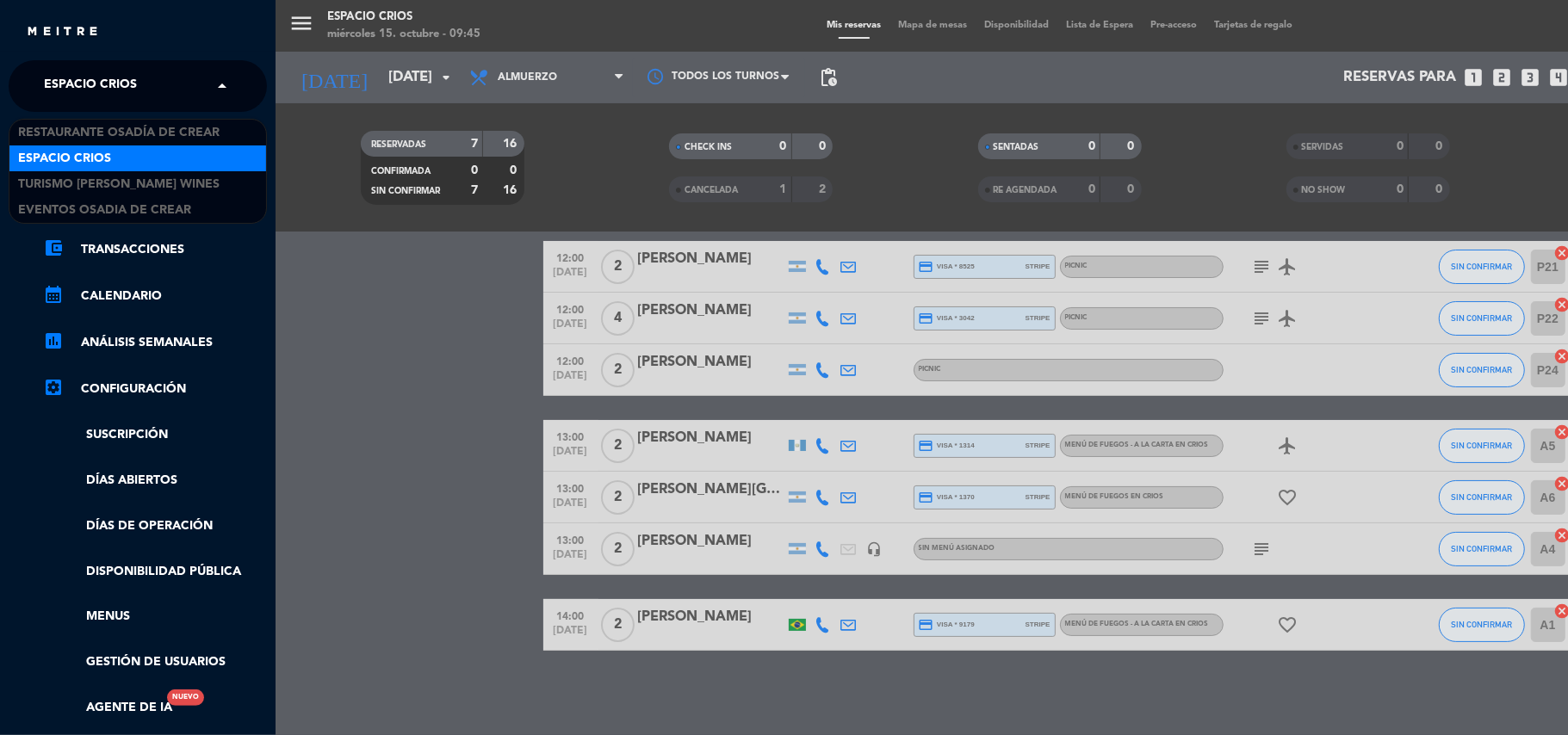
click at [219, 85] on span at bounding box center [226, 87] width 29 height 36
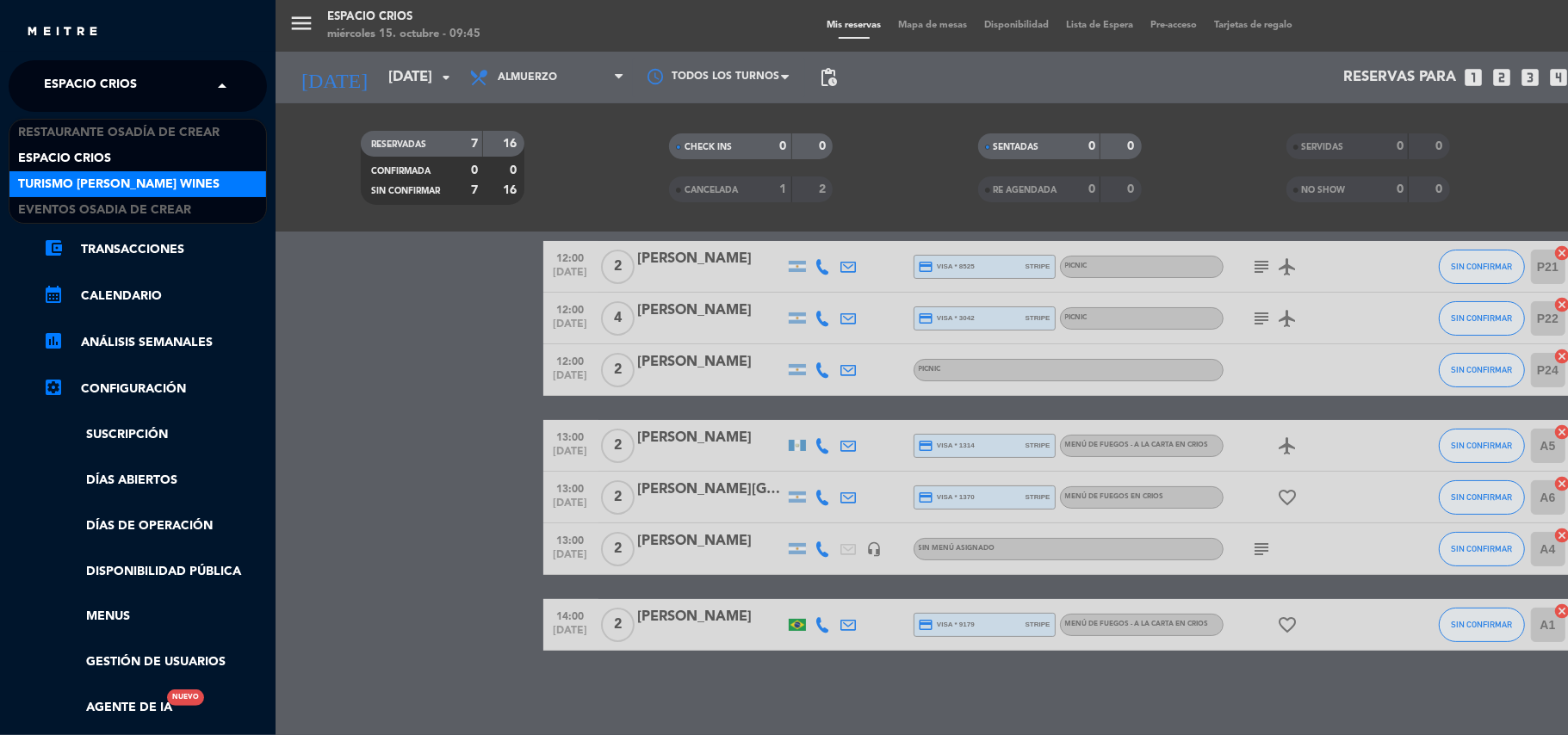
click at [152, 180] on span "Turismo [PERSON_NAME] Wines" at bounding box center [119, 184] width 202 height 20
